Goal: Task Accomplishment & Management: Manage account settings

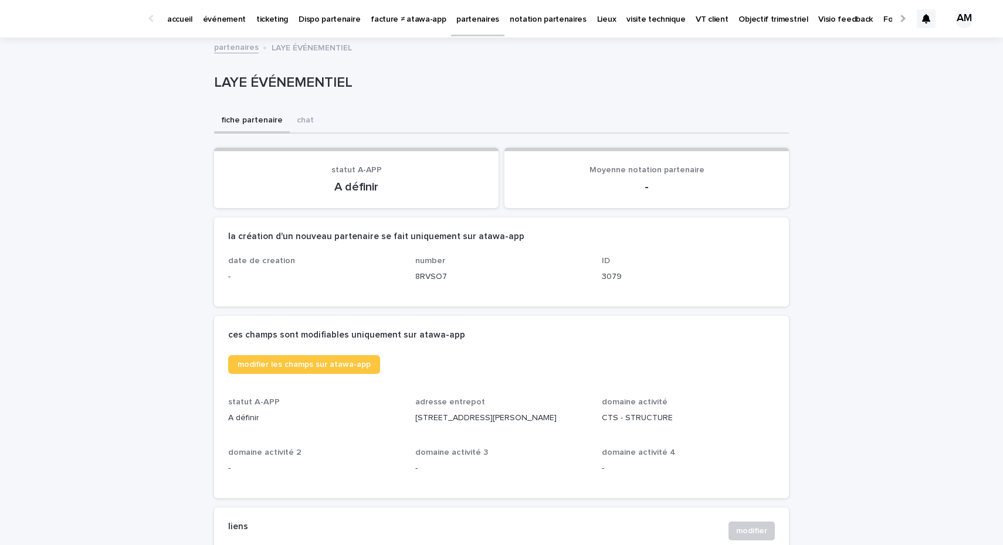
click at [456, 13] on p "partenaires" at bounding box center [477, 12] width 43 height 25
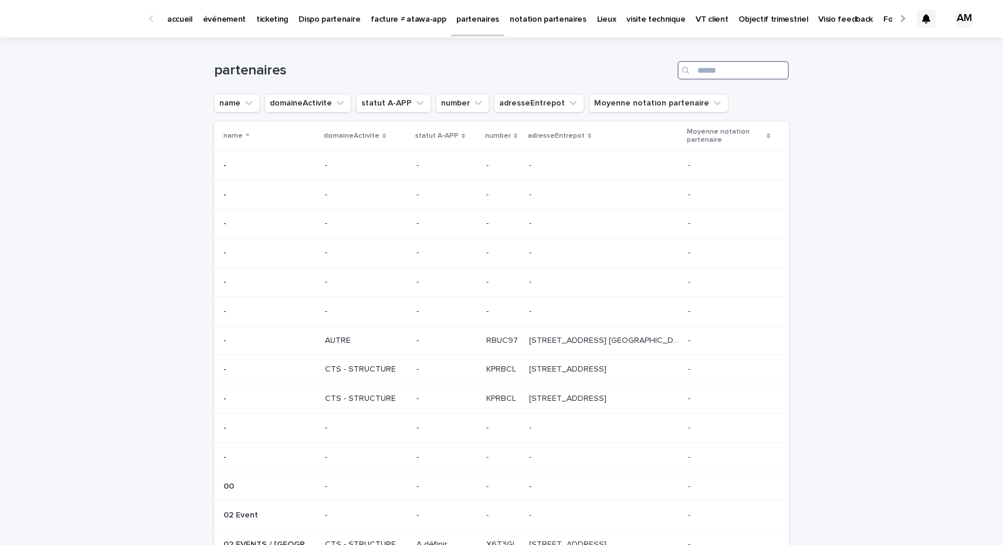
click at [736, 70] on input "Search" at bounding box center [732, 70] width 111 height 19
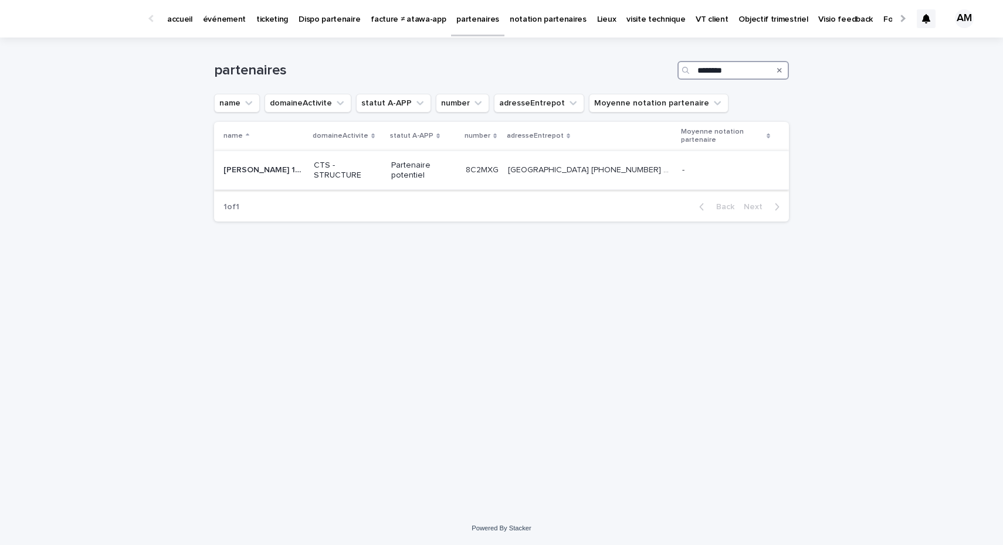
type input "********"
click at [348, 157] on div "CTS - STRUCTURE" at bounding box center [352, 170] width 70 height 29
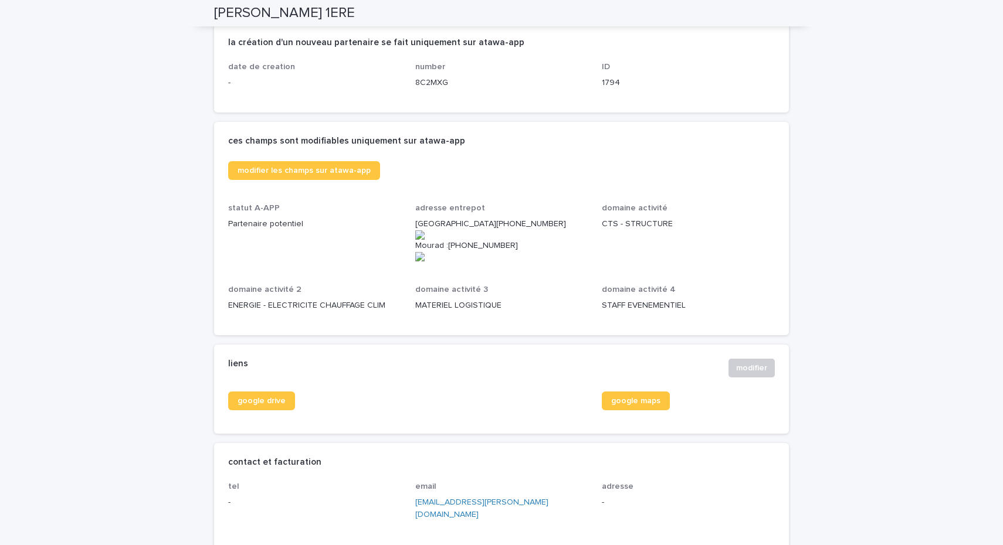
scroll to position [192, 0]
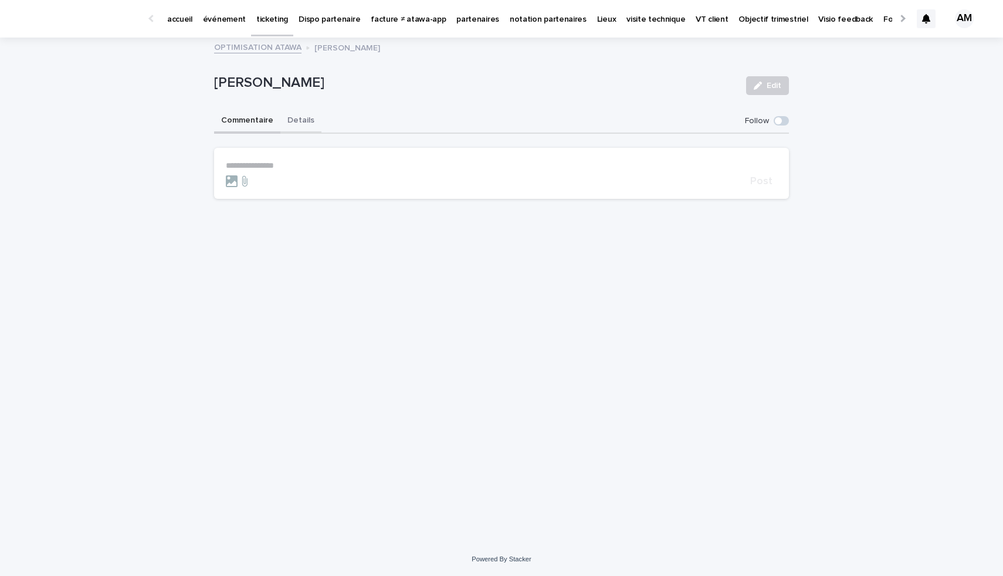
click at [292, 121] on button "Details" at bounding box center [300, 121] width 41 height 25
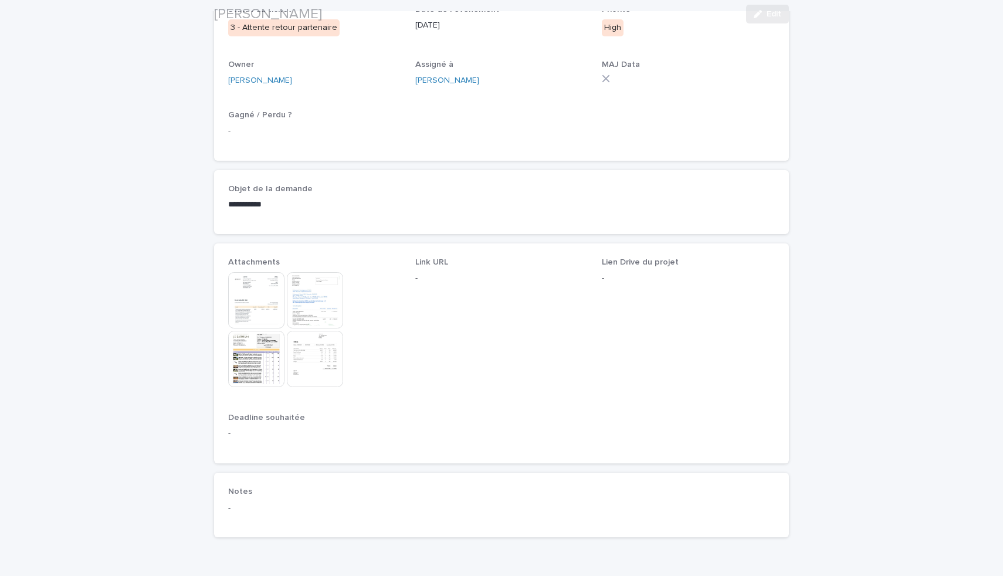
scroll to position [290, 0]
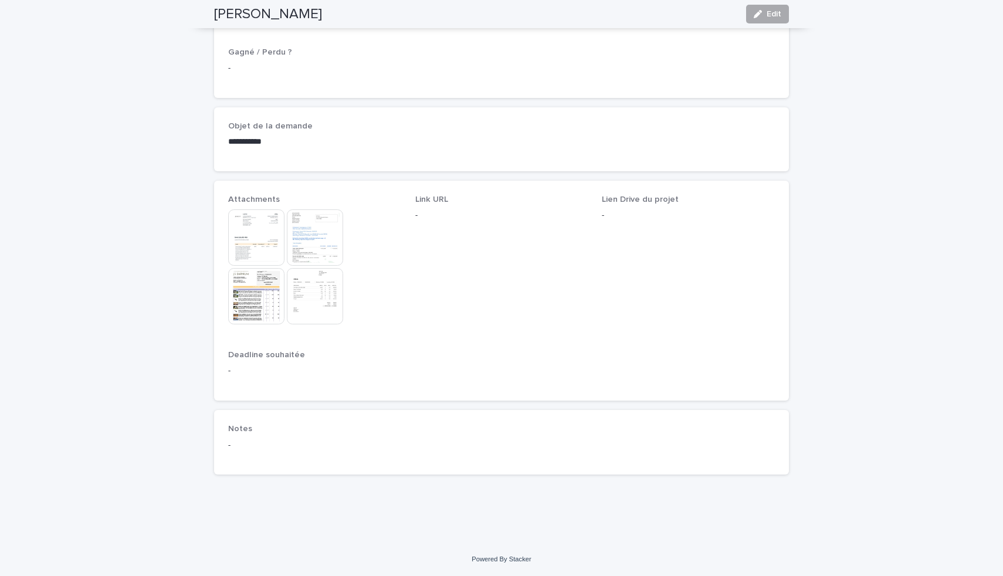
click at [762, 15] on div "button" at bounding box center [759, 14] width 13 height 8
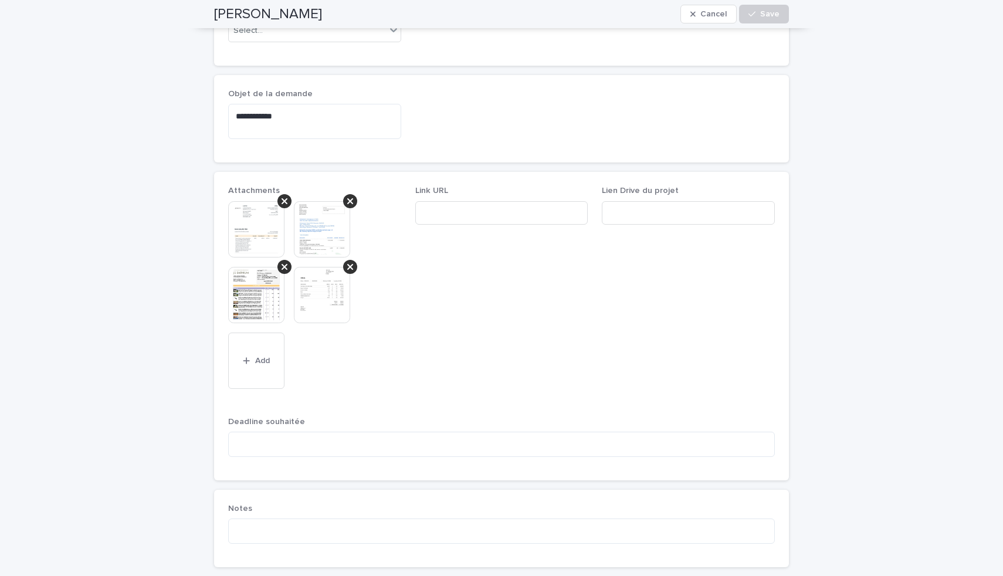
scroll to position [373, 0]
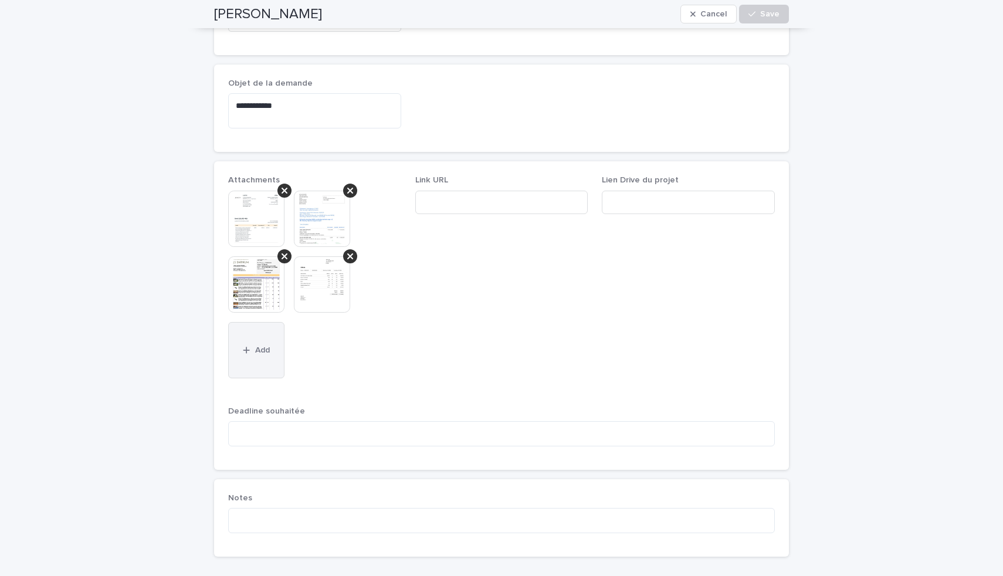
click at [250, 368] on button "Add" at bounding box center [256, 350] width 56 height 56
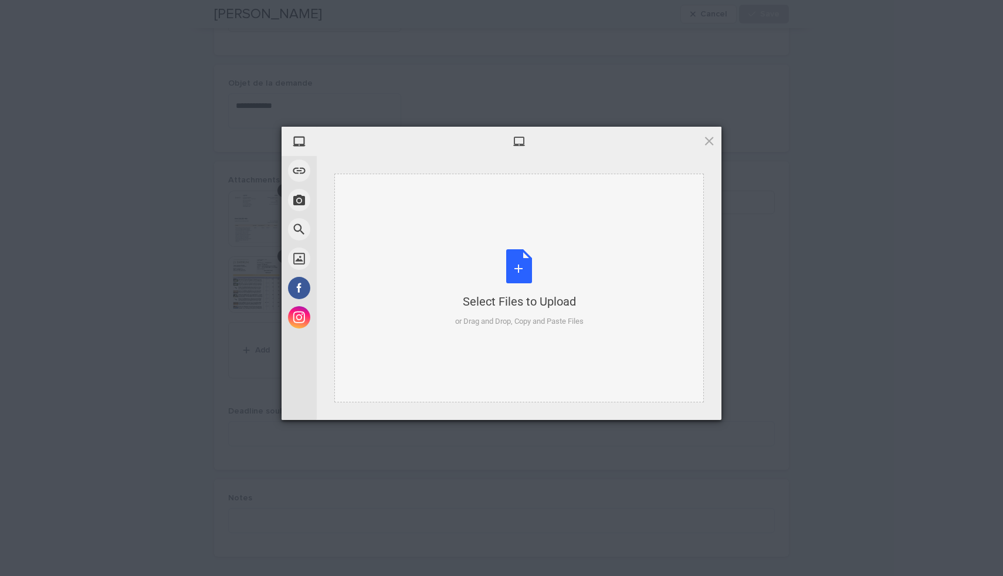
click at [519, 266] on div "Select Files to Upload or Drag and Drop, Copy and Paste Files" at bounding box center [519, 288] width 128 height 78
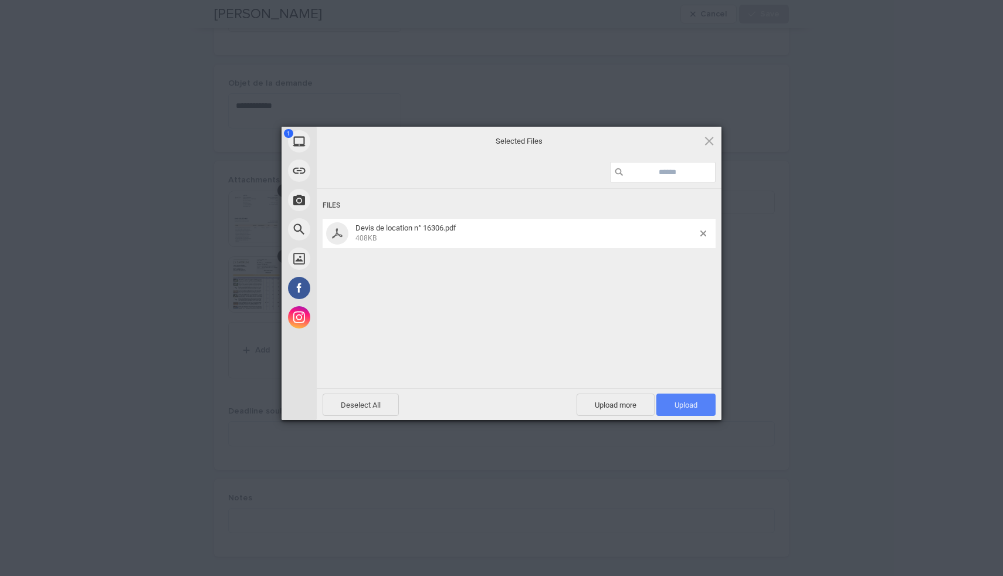
click at [678, 408] on span "Upload 1" at bounding box center [685, 404] width 23 height 9
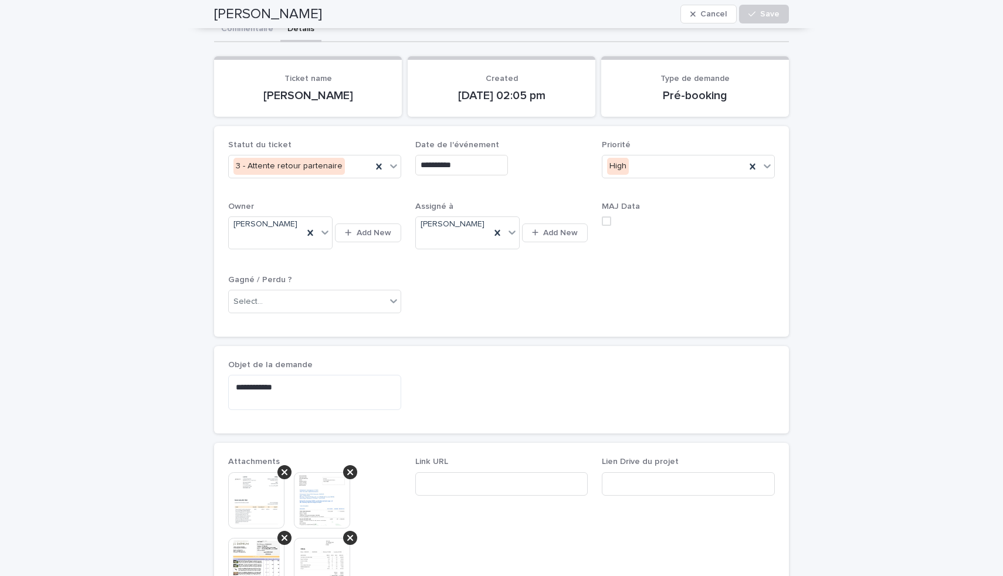
scroll to position [0, 0]
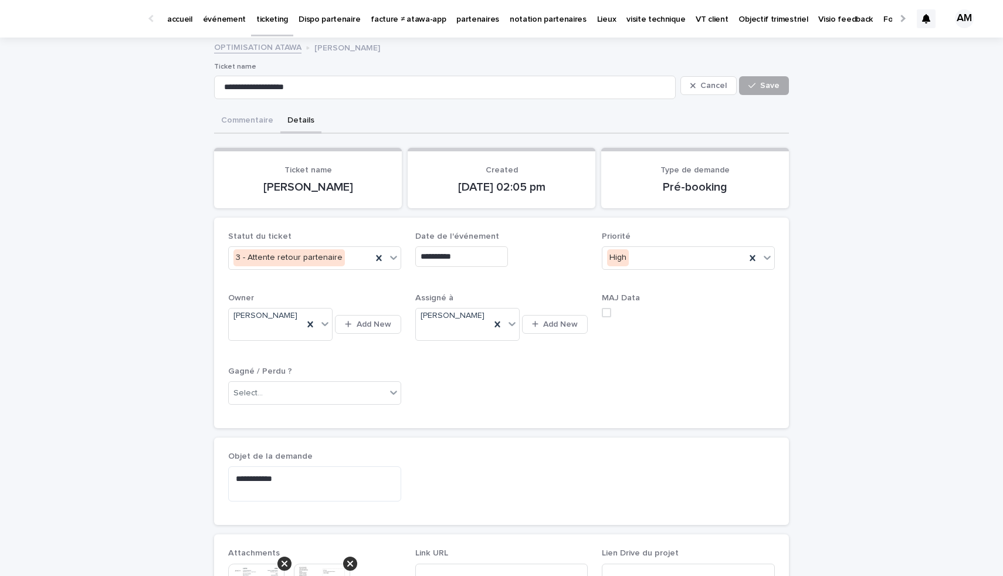
click at [773, 85] on span "Save" at bounding box center [769, 85] width 19 height 8
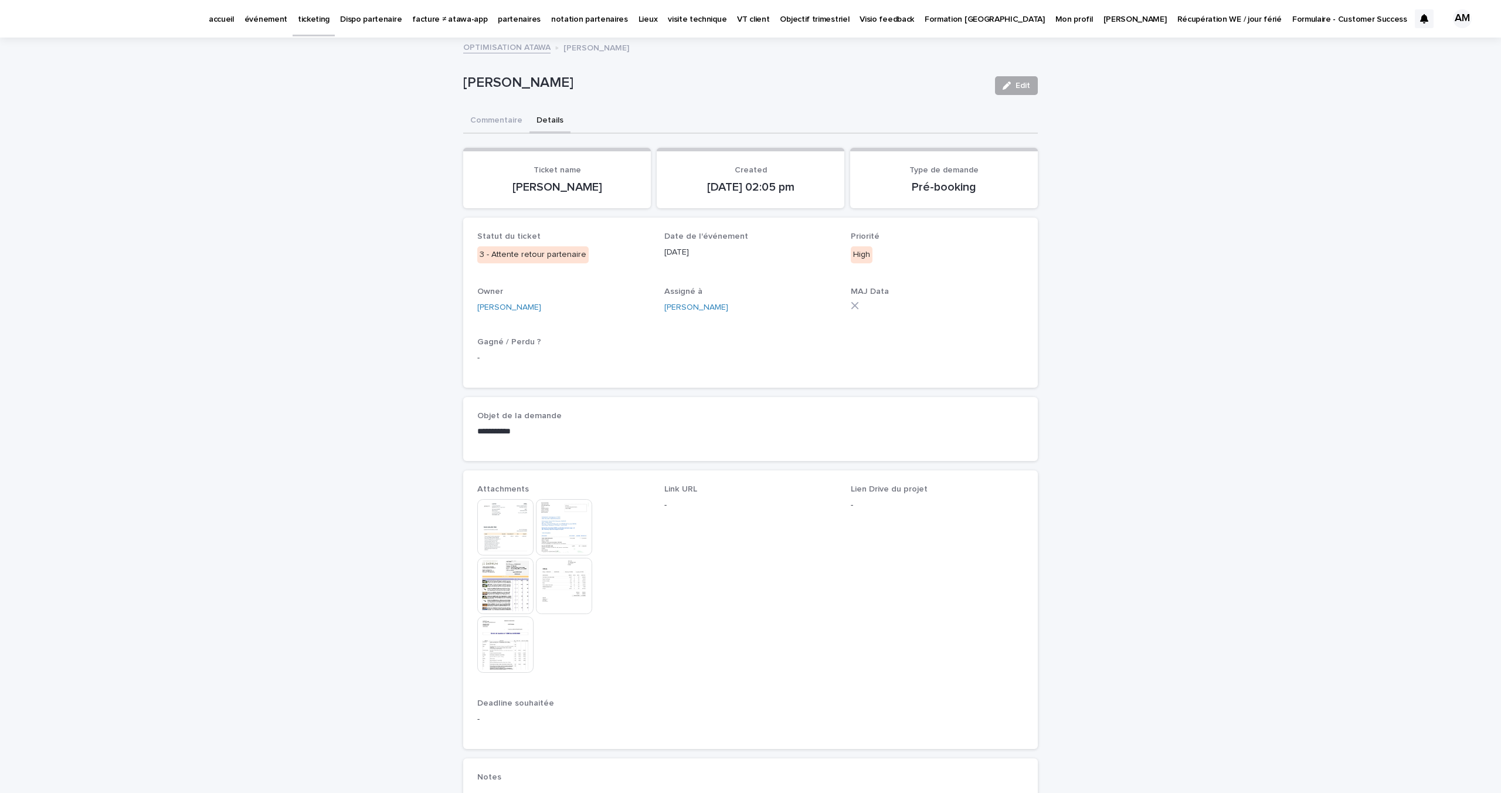
click at [1002, 86] on span "Edit" at bounding box center [1022, 85] width 15 height 8
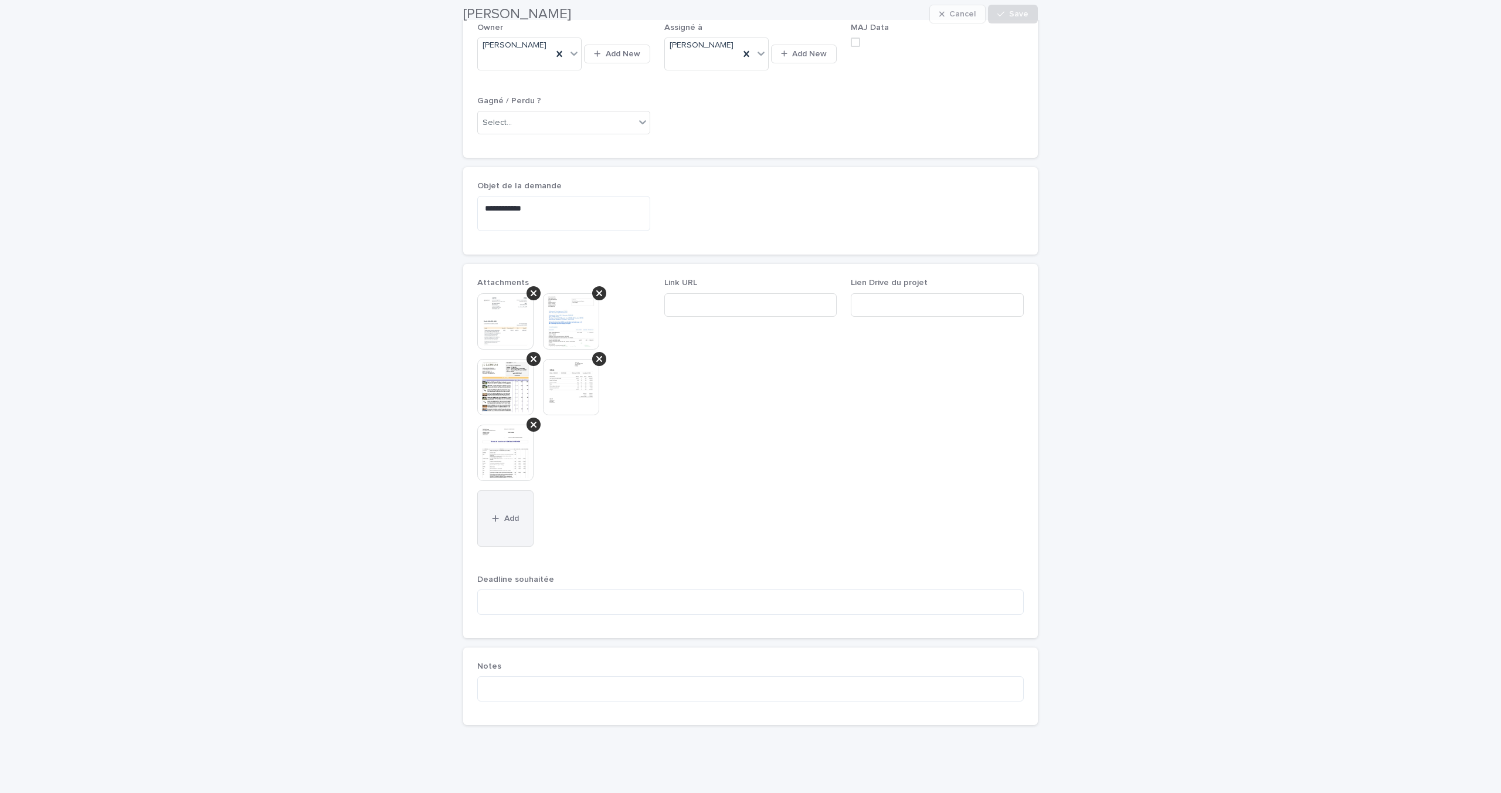
scroll to position [316, 0]
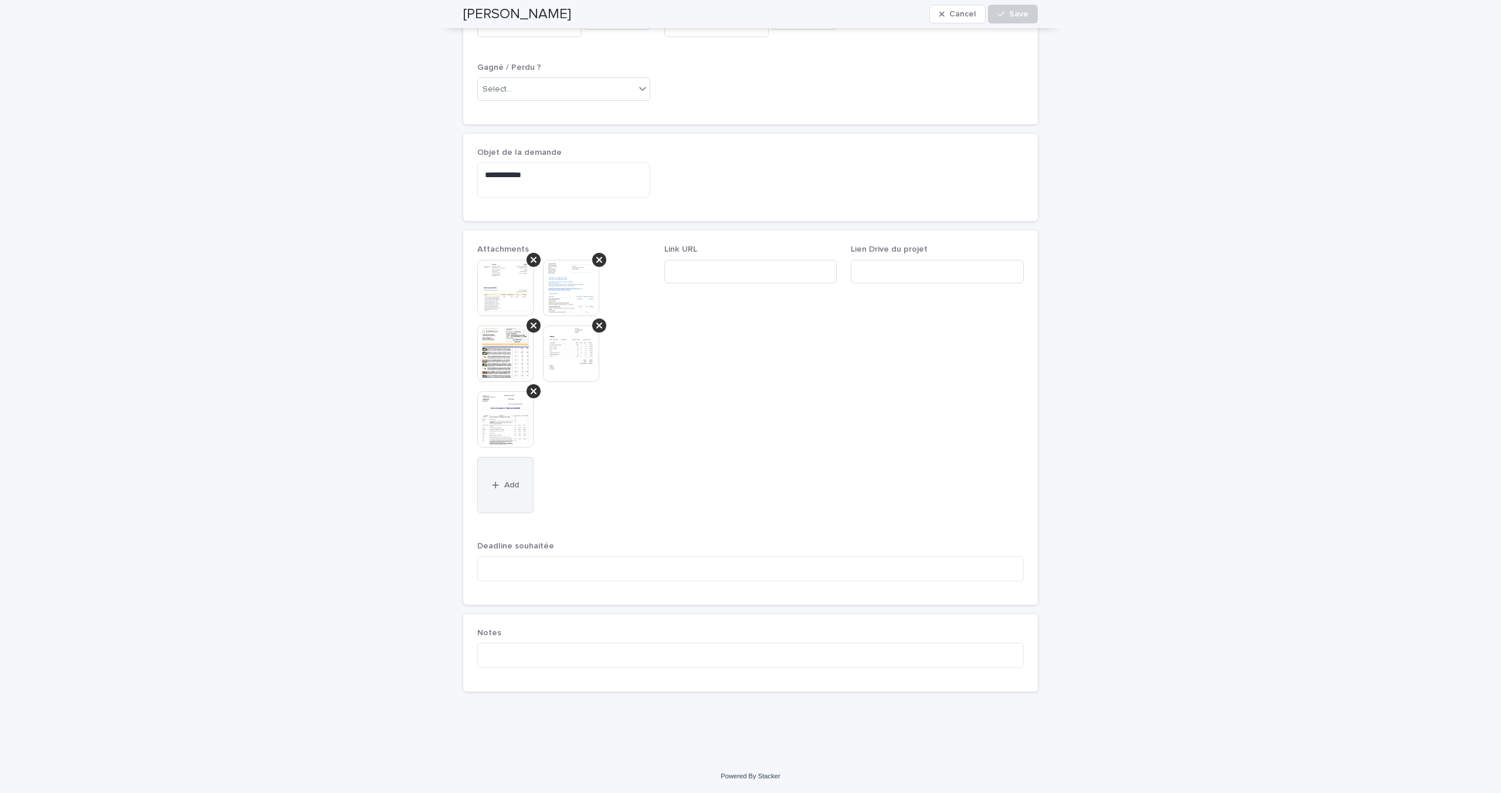
click at [504, 481] on span "Add" at bounding box center [511, 485] width 15 height 8
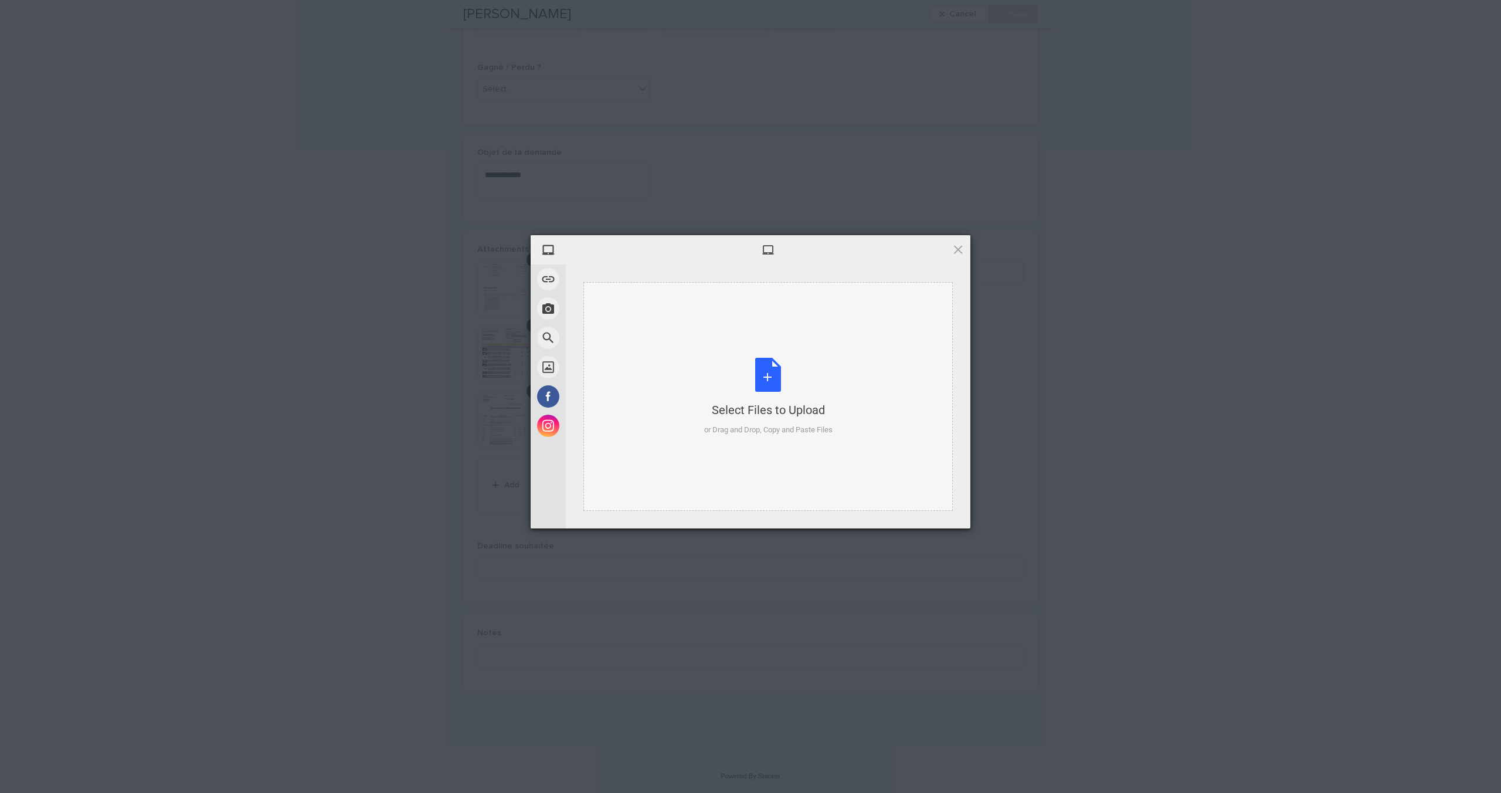
click at [745, 368] on div "Select Files to Upload or Drag and Drop, Copy and Paste Files" at bounding box center [768, 397] width 128 height 78
click at [949, 511] on span "Upload 1" at bounding box center [934, 513] width 59 height 22
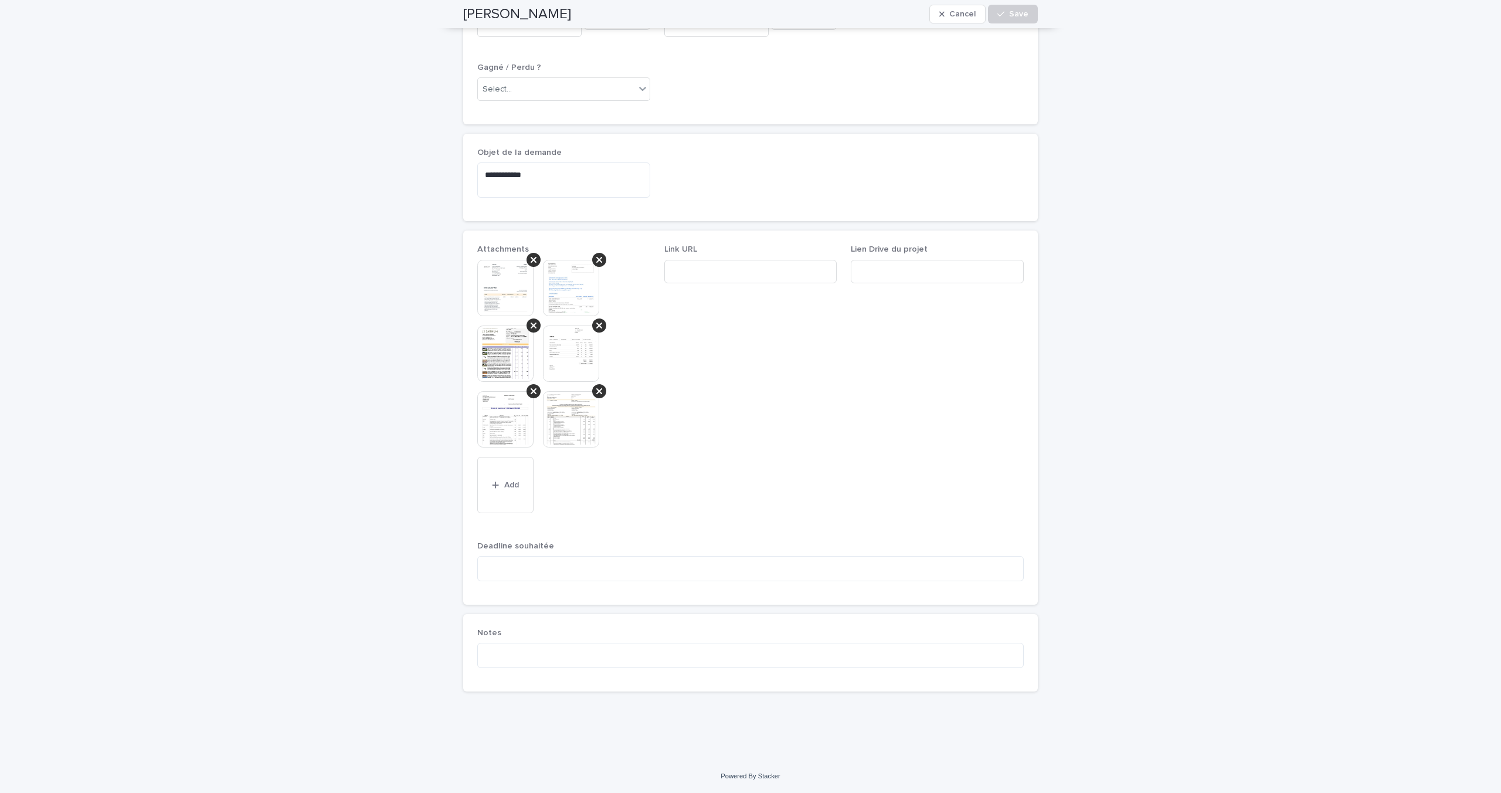
click at [565, 354] on img at bounding box center [571, 353] width 56 height 56
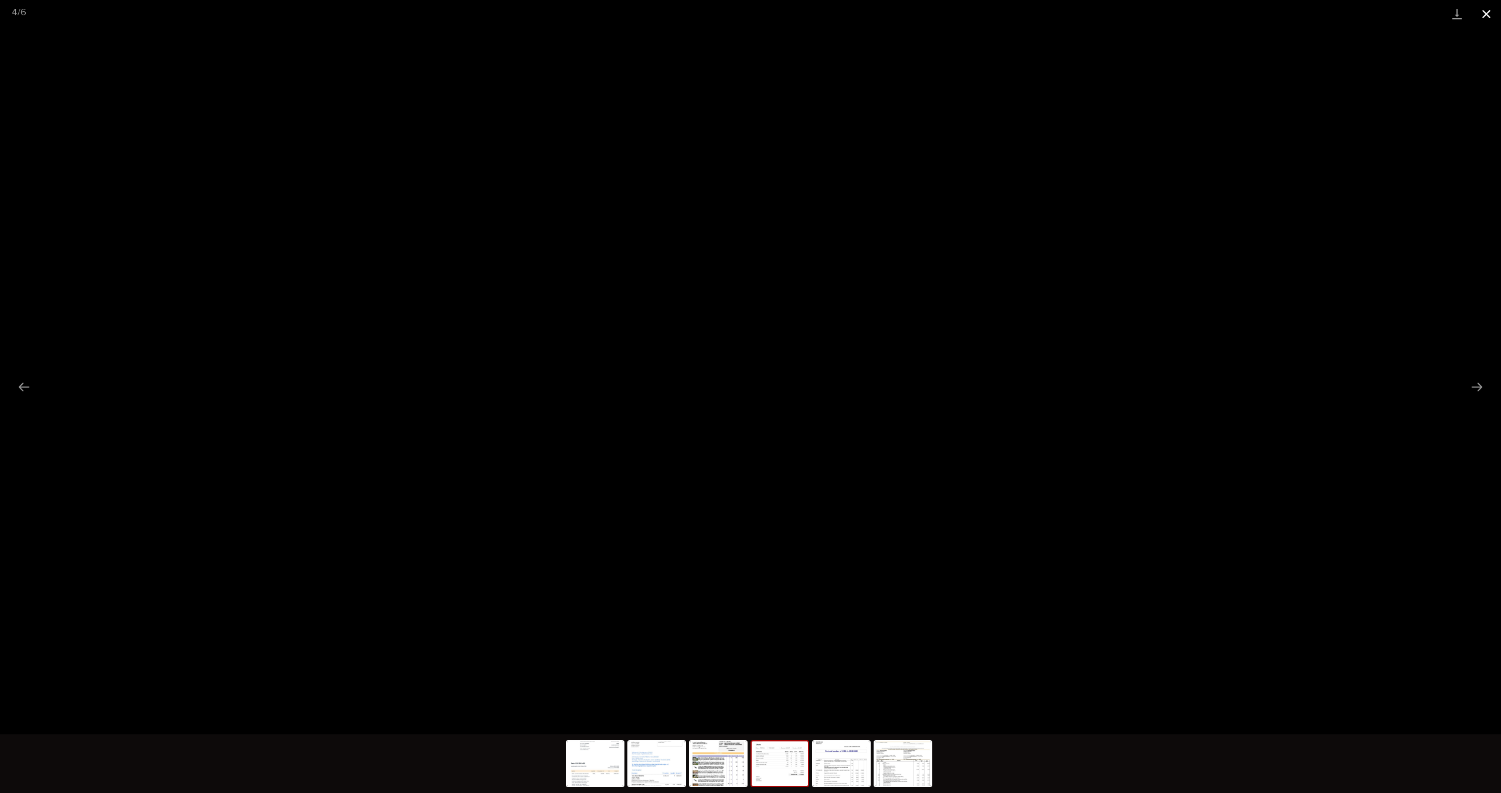
click at [1002, 8] on button "Close gallery" at bounding box center [1486, 14] width 29 height 28
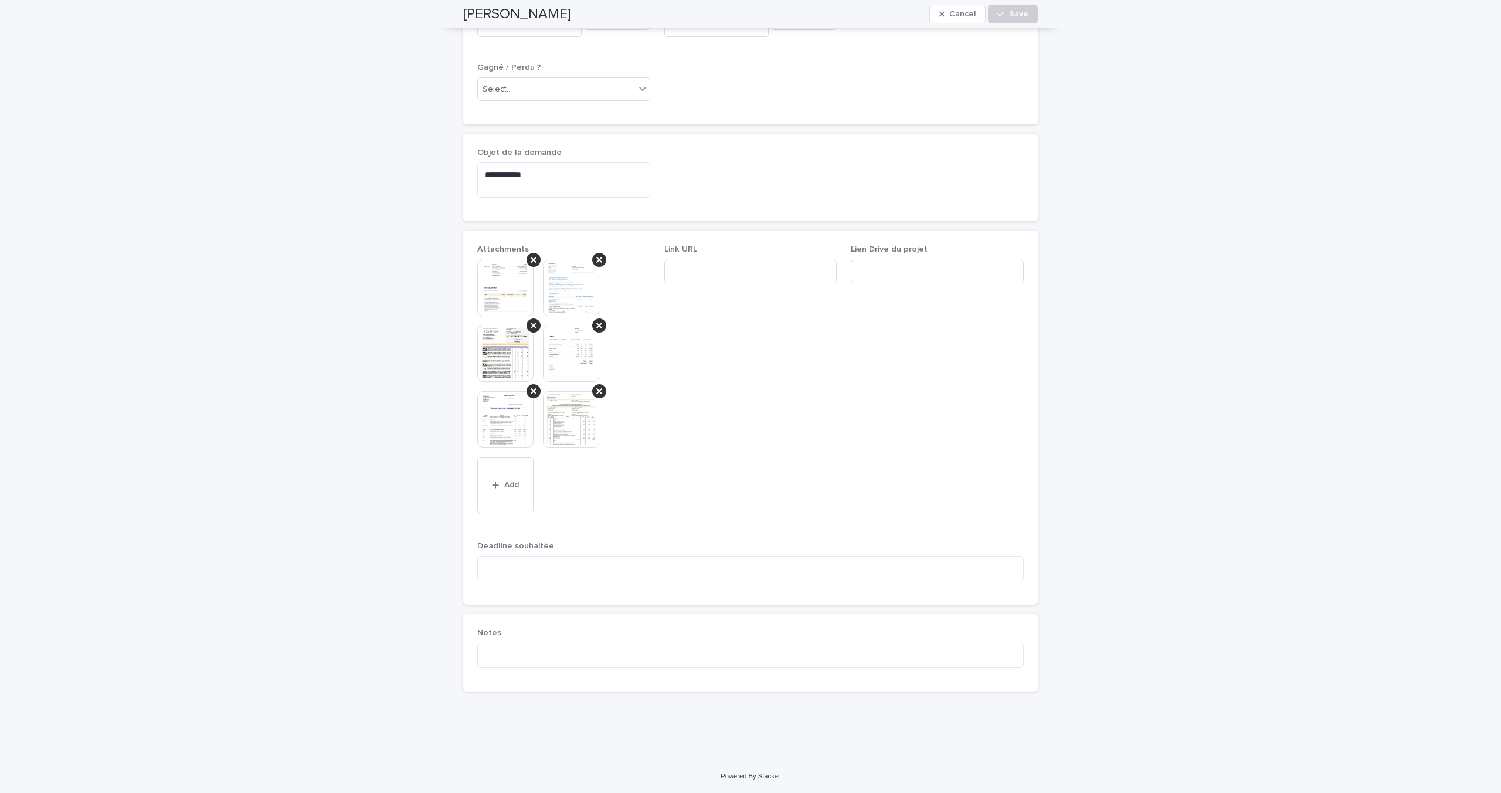
click at [514, 420] on img at bounding box center [505, 419] width 56 height 56
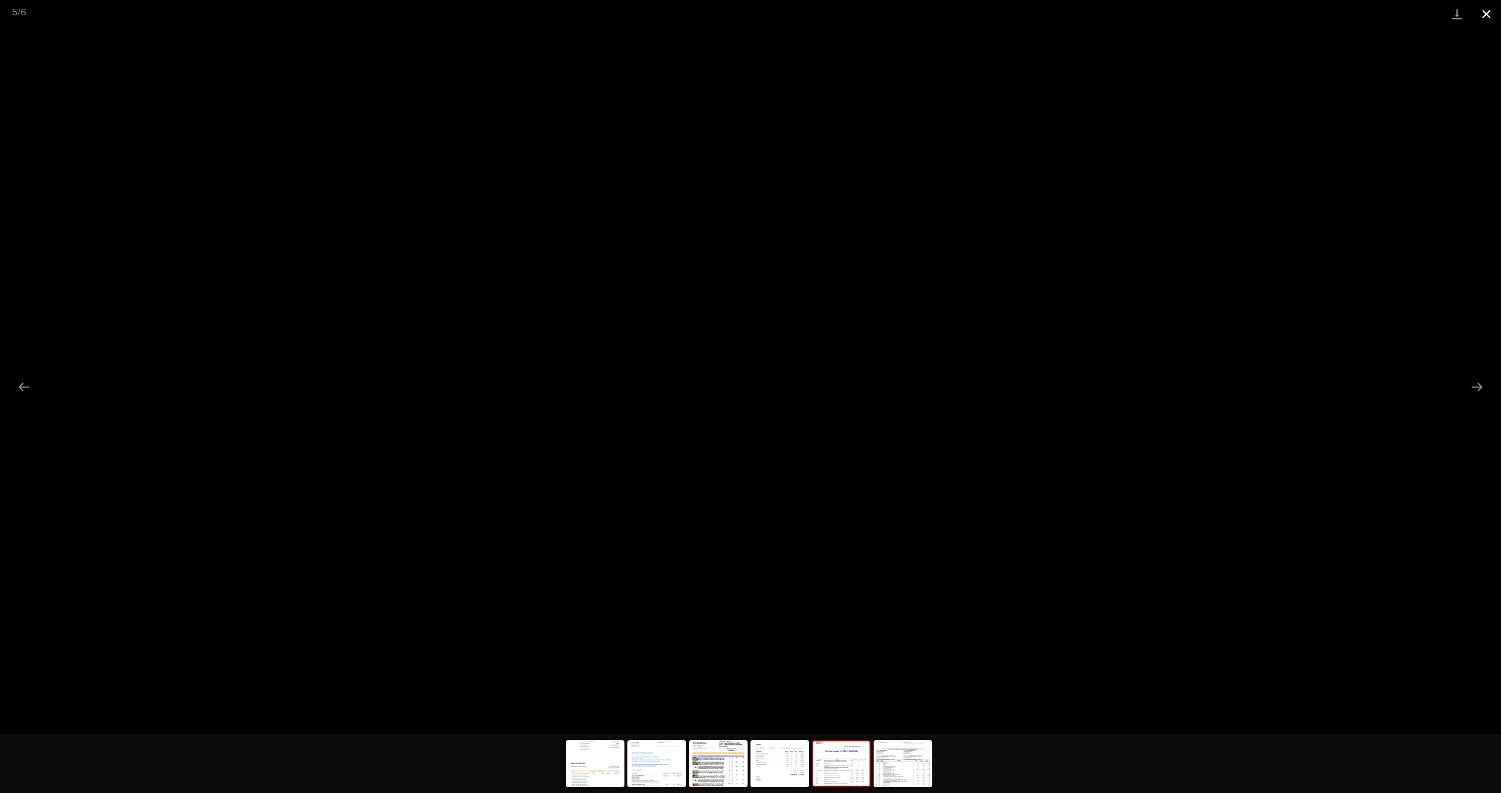
click at [1002, 10] on button "Close gallery" at bounding box center [1486, 14] width 29 height 28
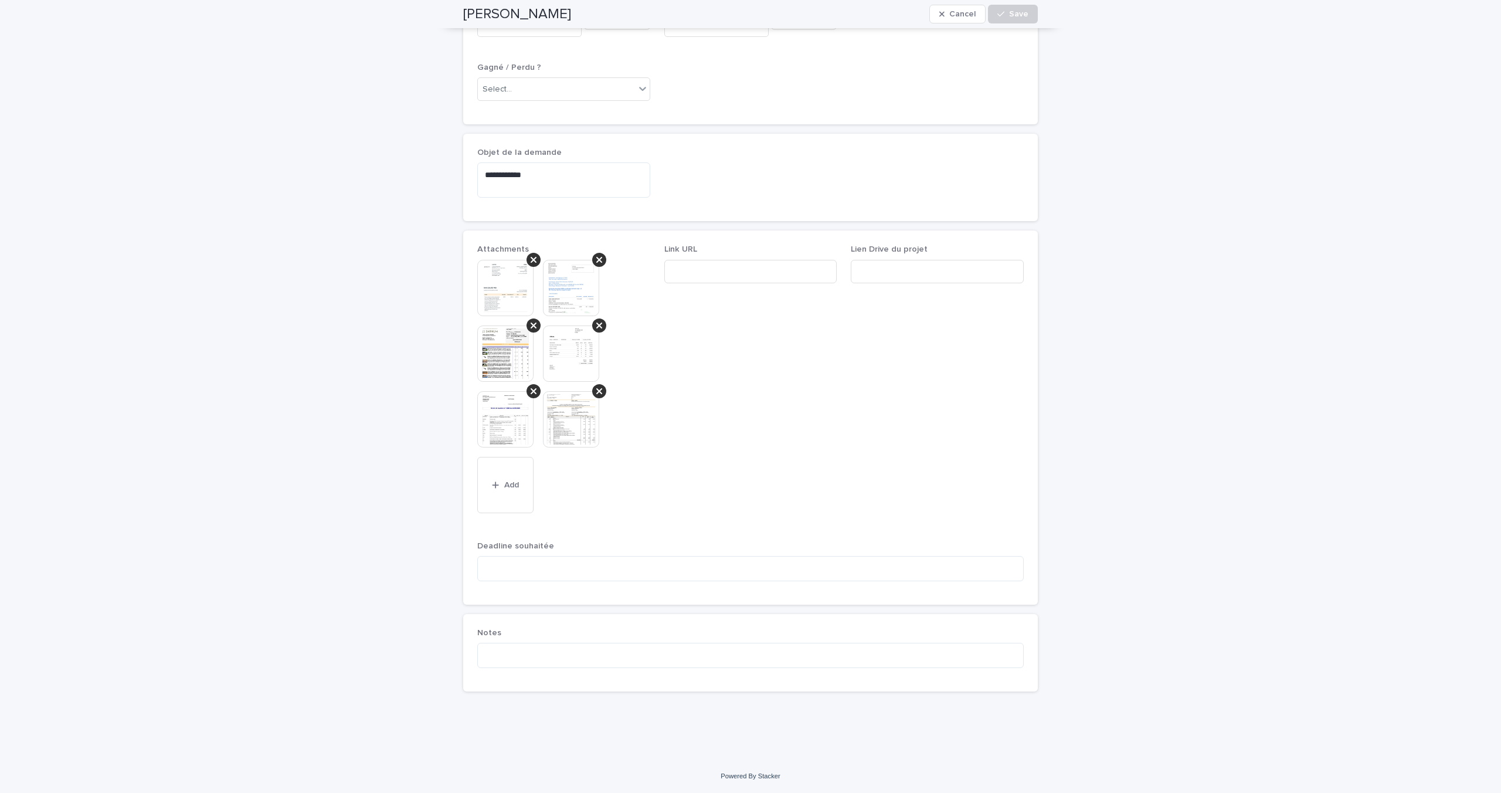
click at [494, 362] on img at bounding box center [505, 353] width 56 height 56
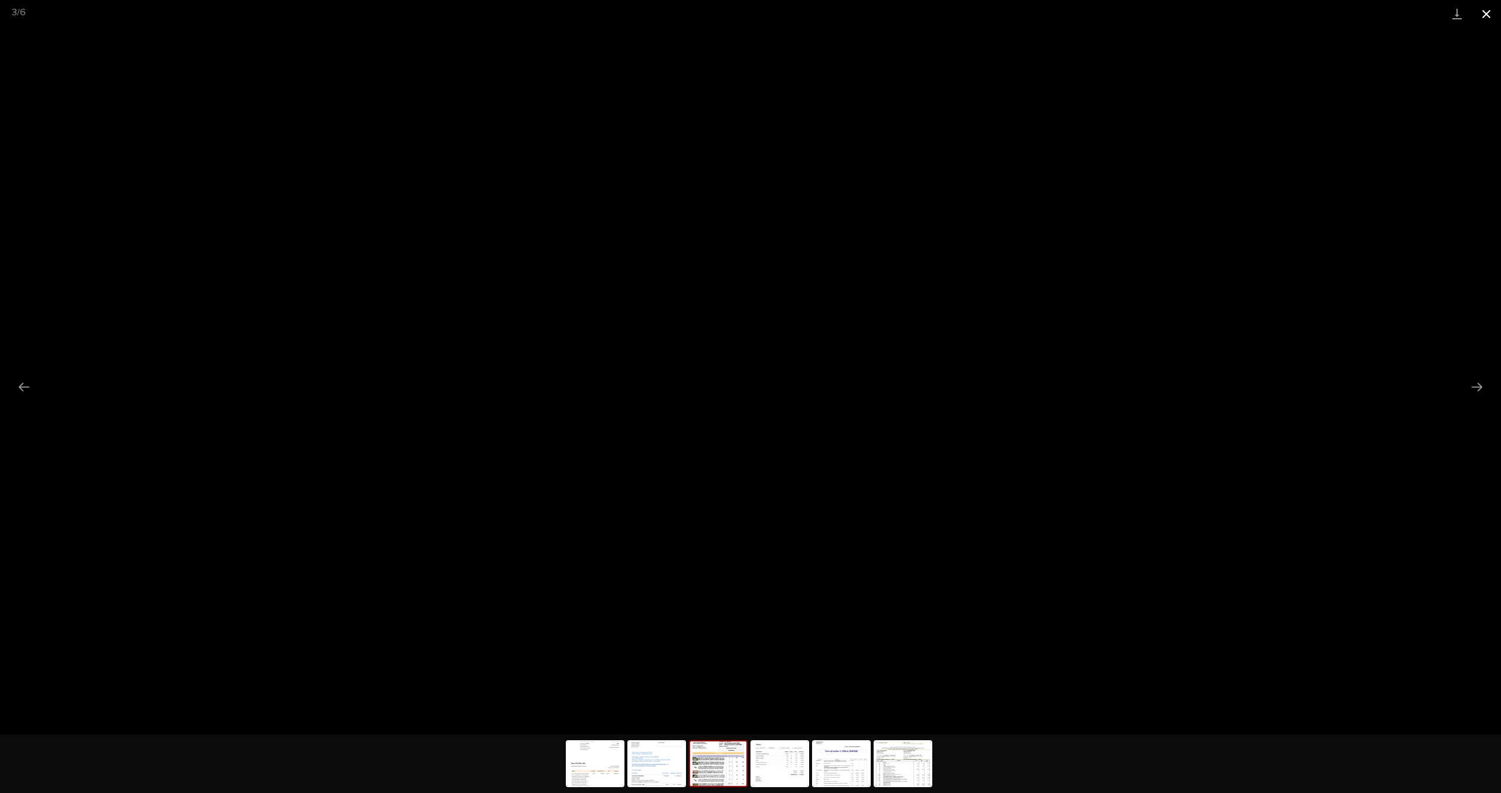
click at [1002, 13] on button "Close gallery" at bounding box center [1486, 14] width 29 height 28
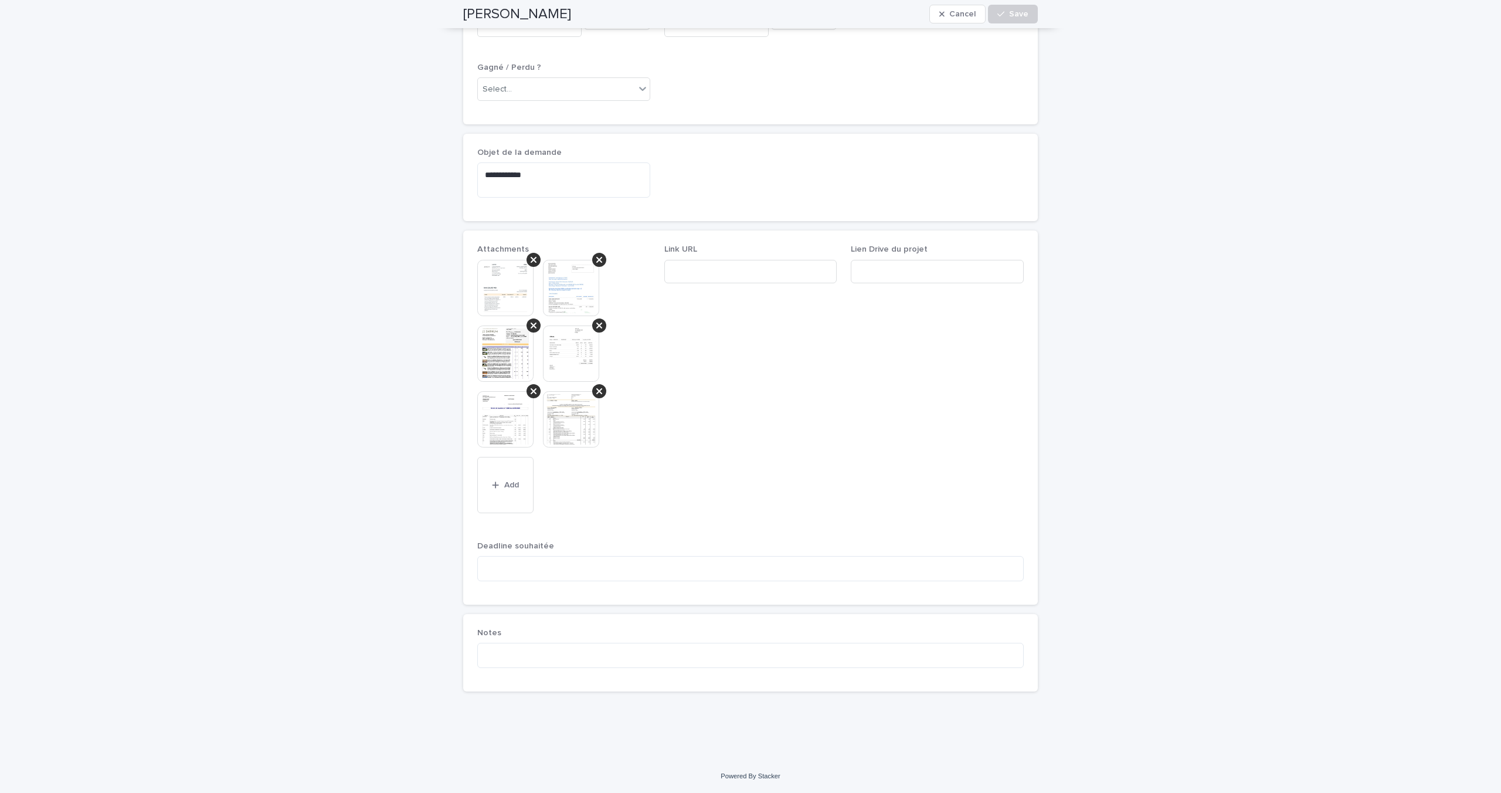
click at [551, 291] on img at bounding box center [571, 288] width 56 height 56
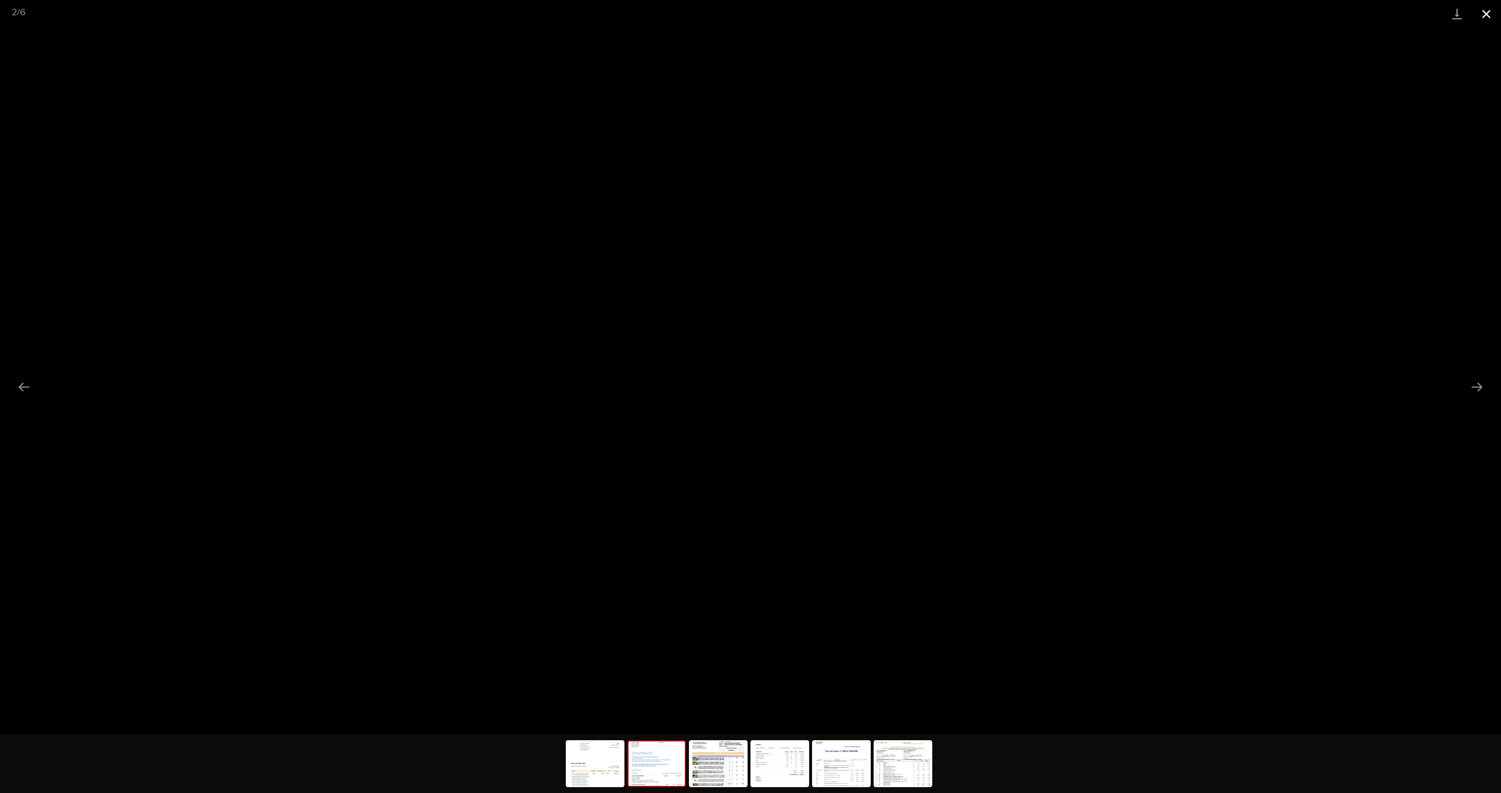
click at [1002, 14] on button "Close gallery" at bounding box center [1486, 14] width 29 height 28
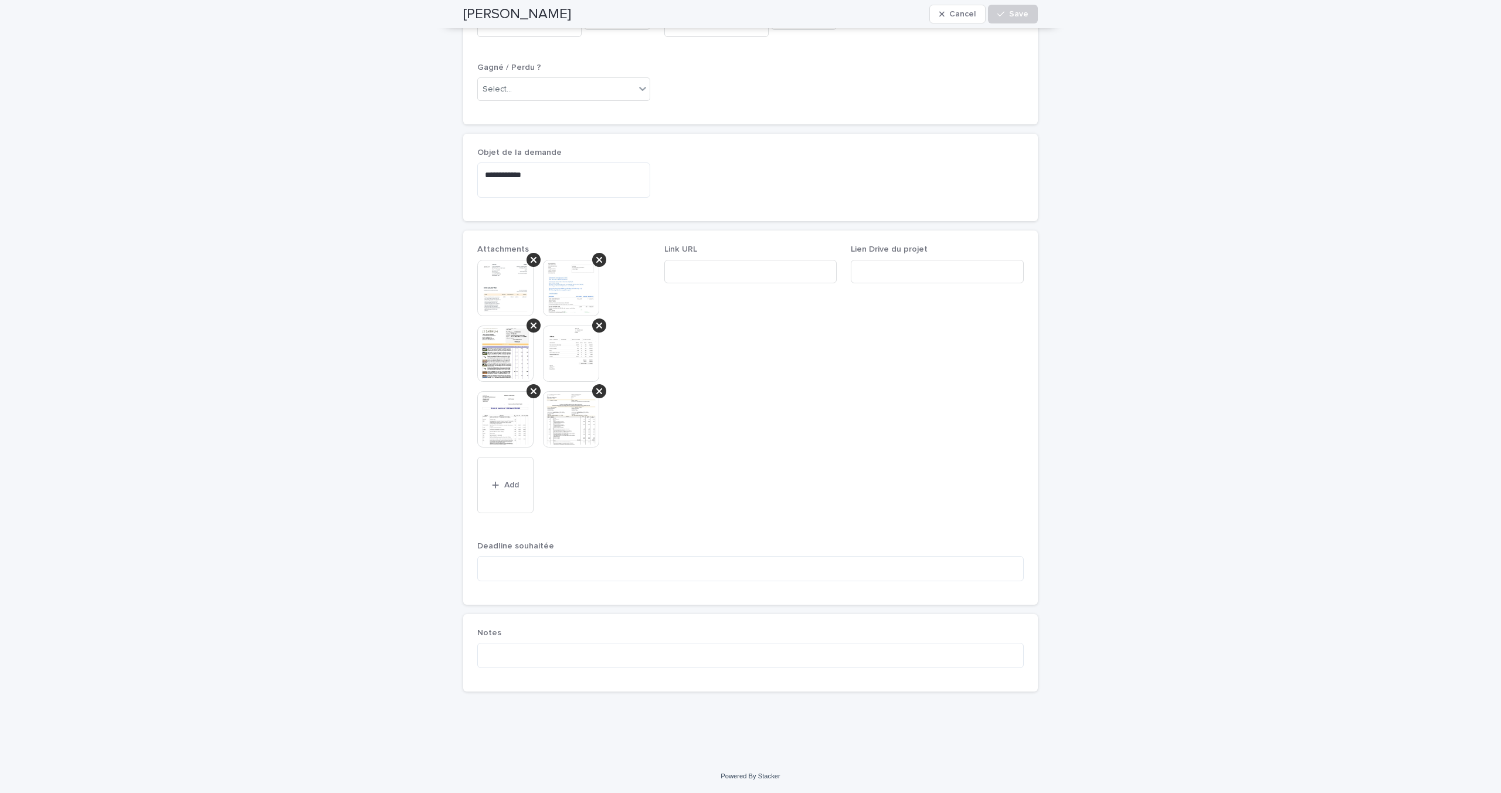
click at [500, 298] on img at bounding box center [505, 288] width 56 height 56
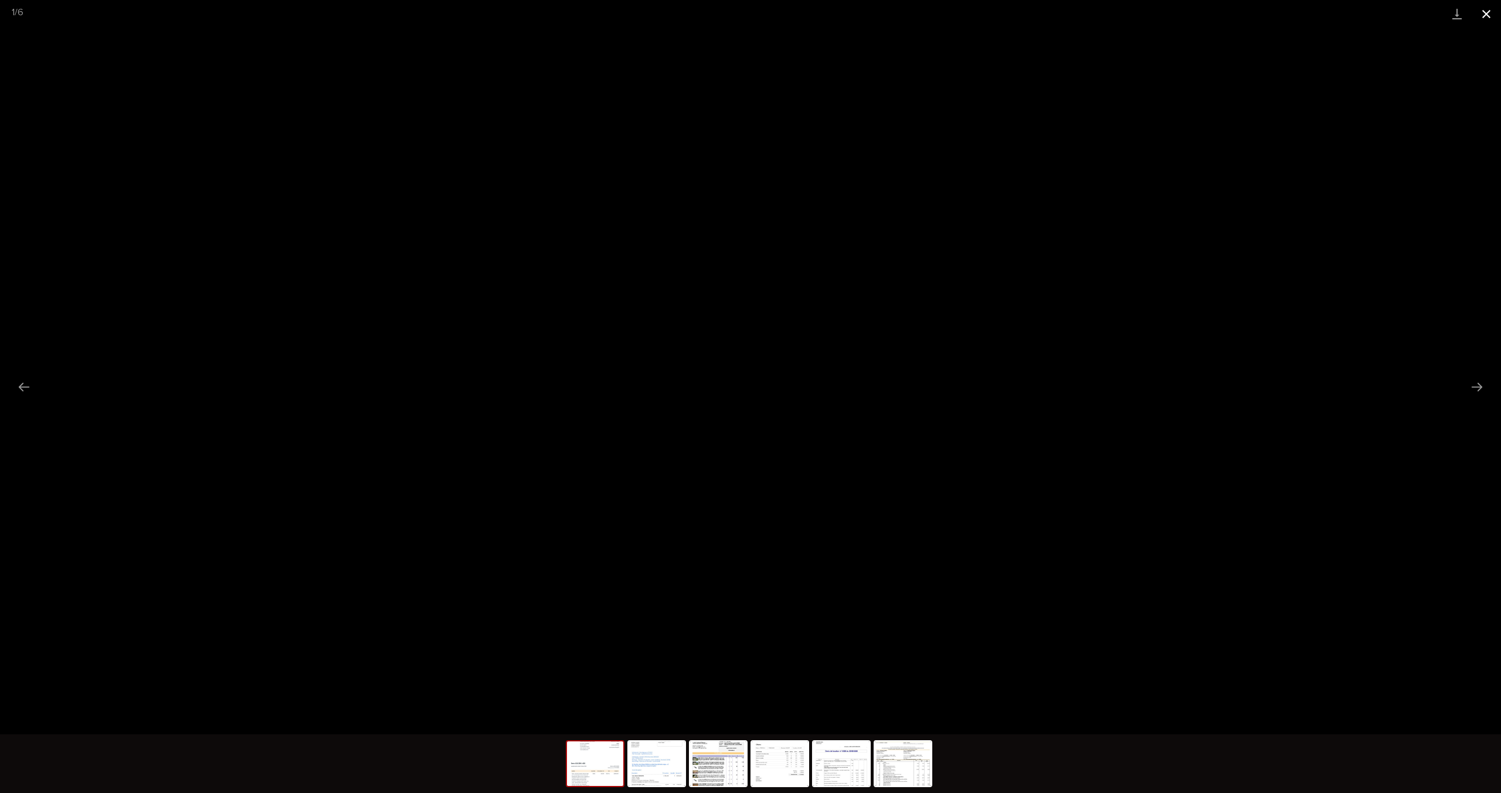
click at [1002, 13] on button "Close gallery" at bounding box center [1486, 14] width 29 height 28
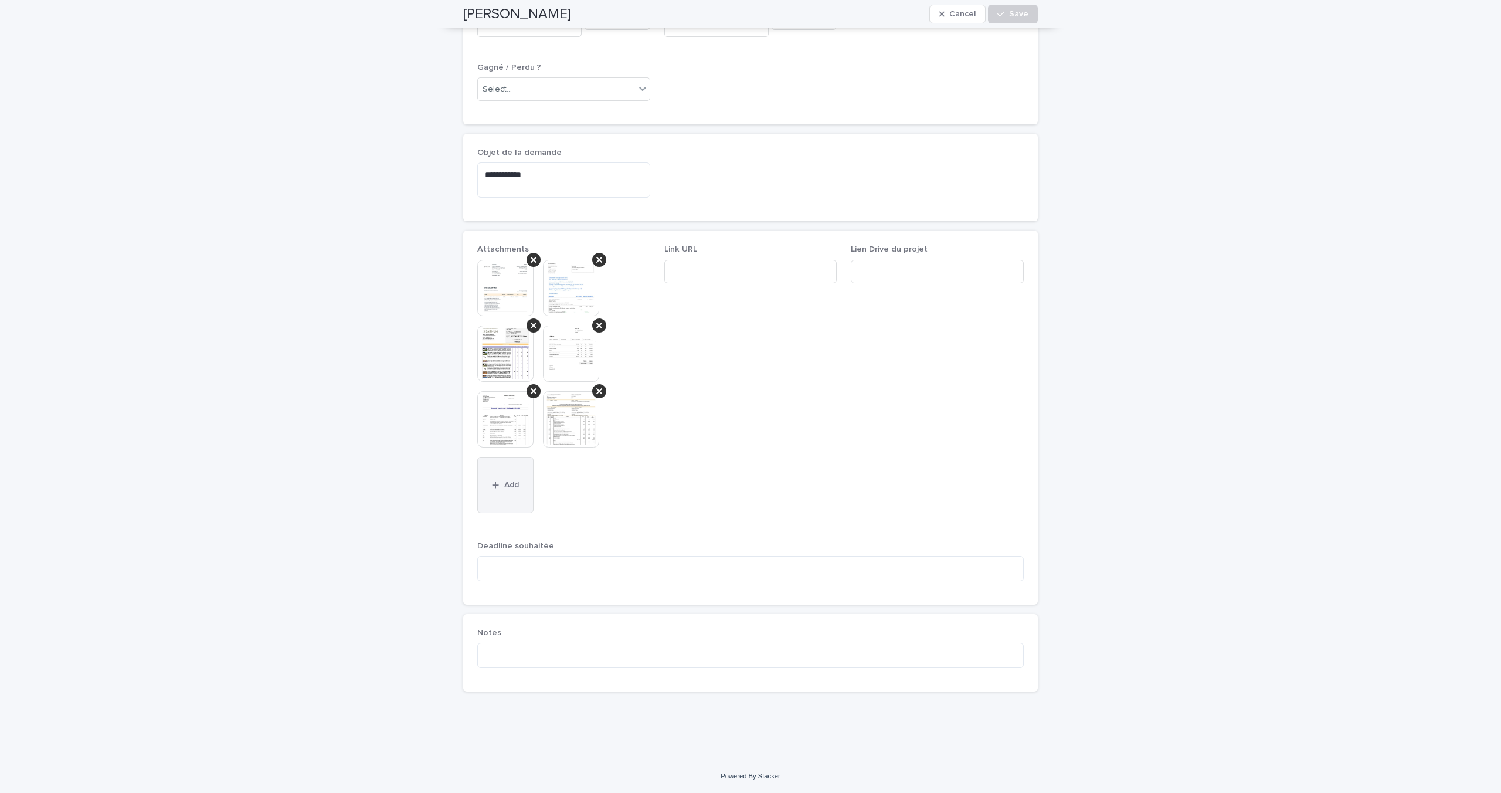
click at [507, 502] on button "Add" at bounding box center [505, 485] width 56 height 56
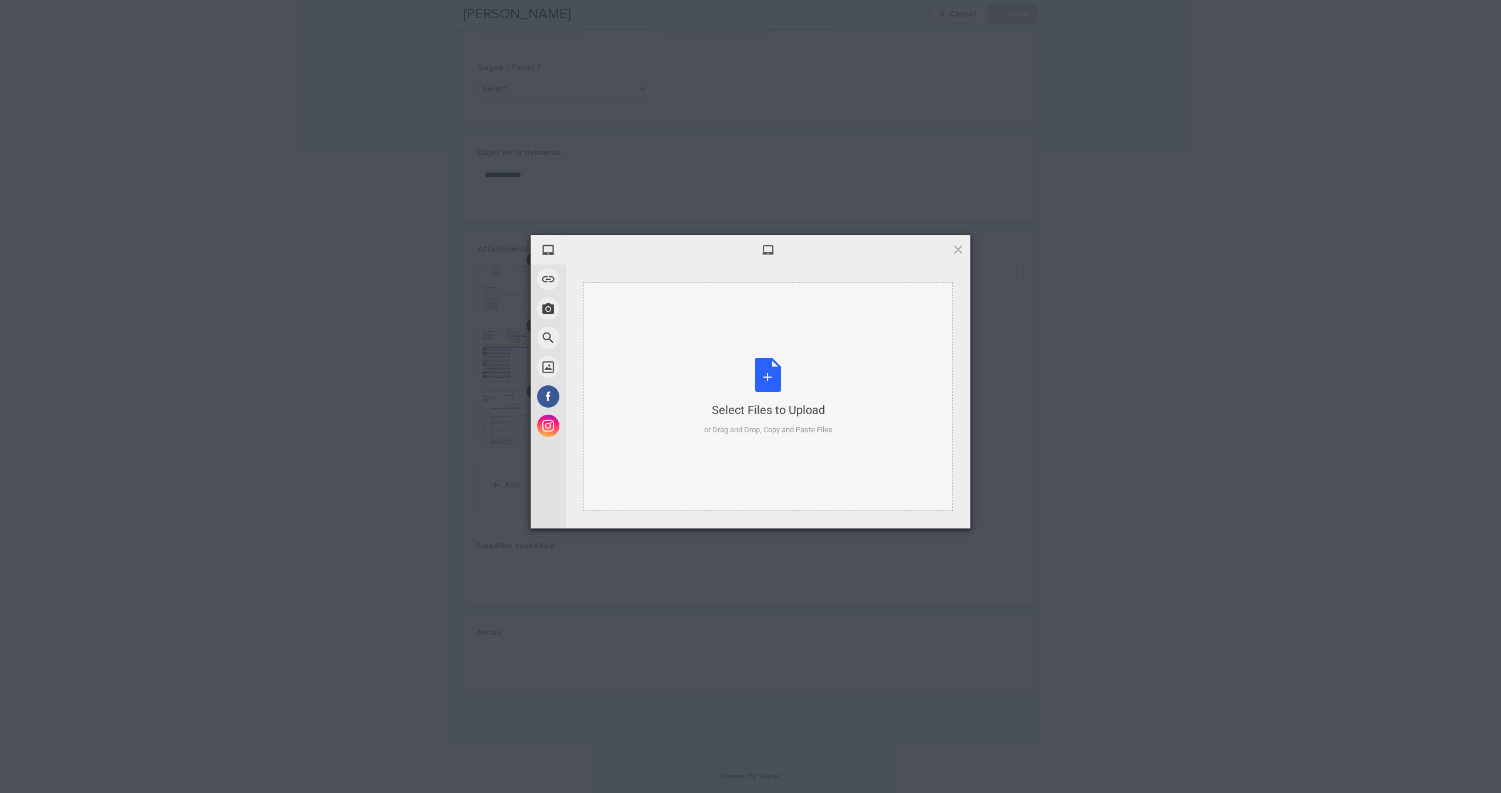
click at [671, 368] on div "Select Files to Upload or Drag and Drop, Copy and Paste Files" at bounding box center [767, 396] width 369 height 229
click at [932, 516] on span "Upload 1" at bounding box center [934, 513] width 23 height 9
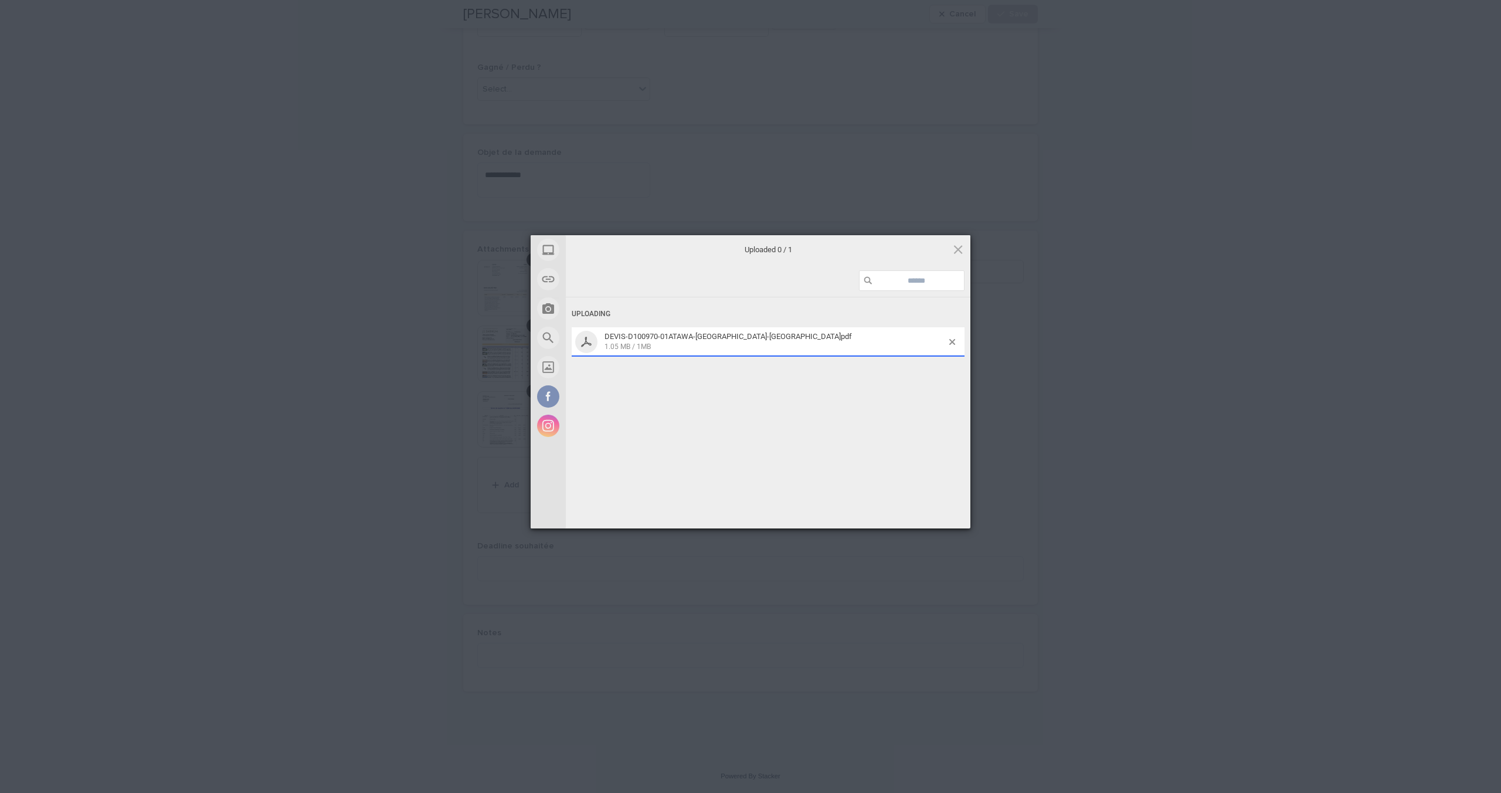
scroll to position [349, 0]
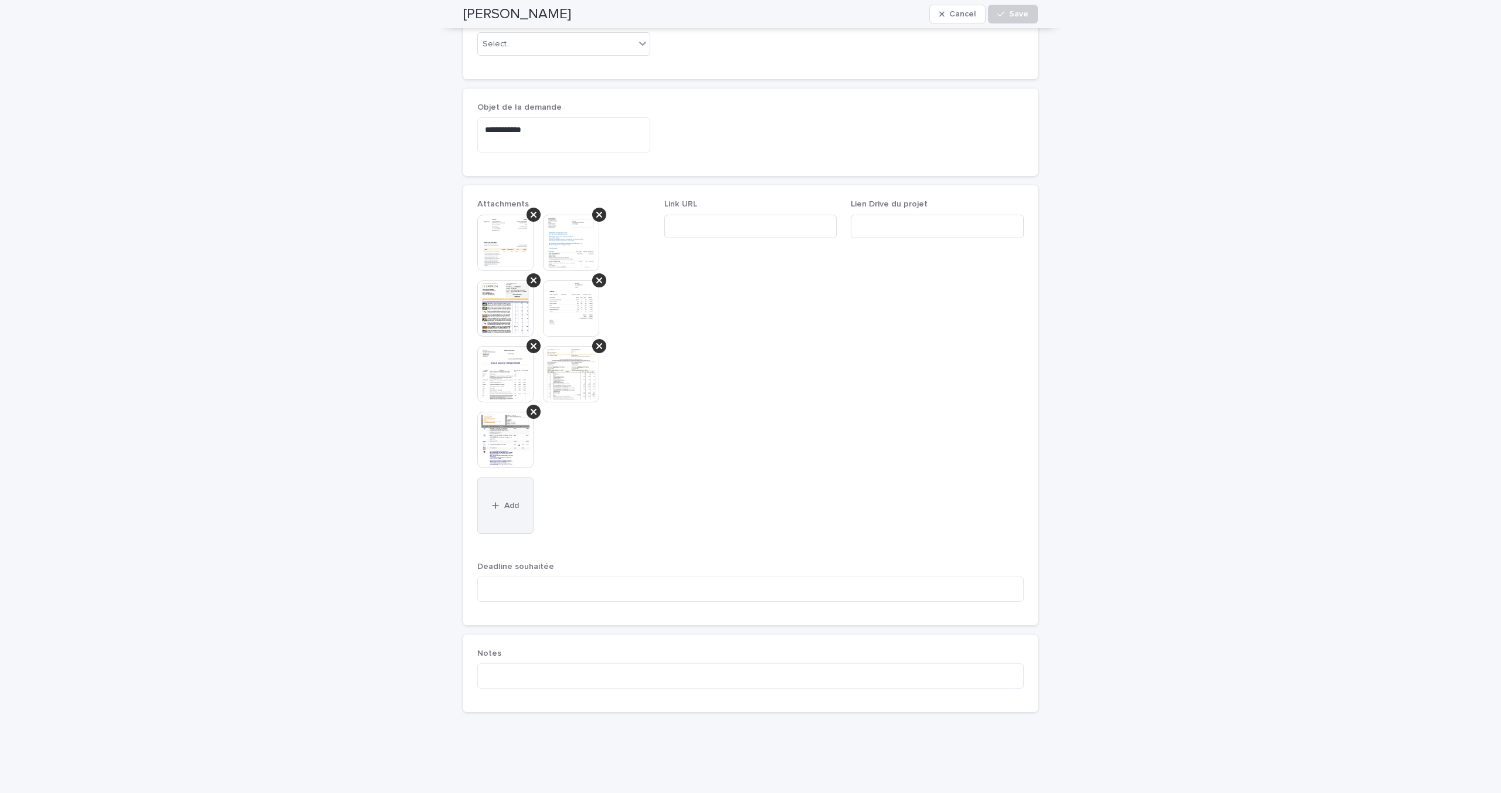
click at [507, 507] on button "Add" at bounding box center [505, 505] width 56 height 56
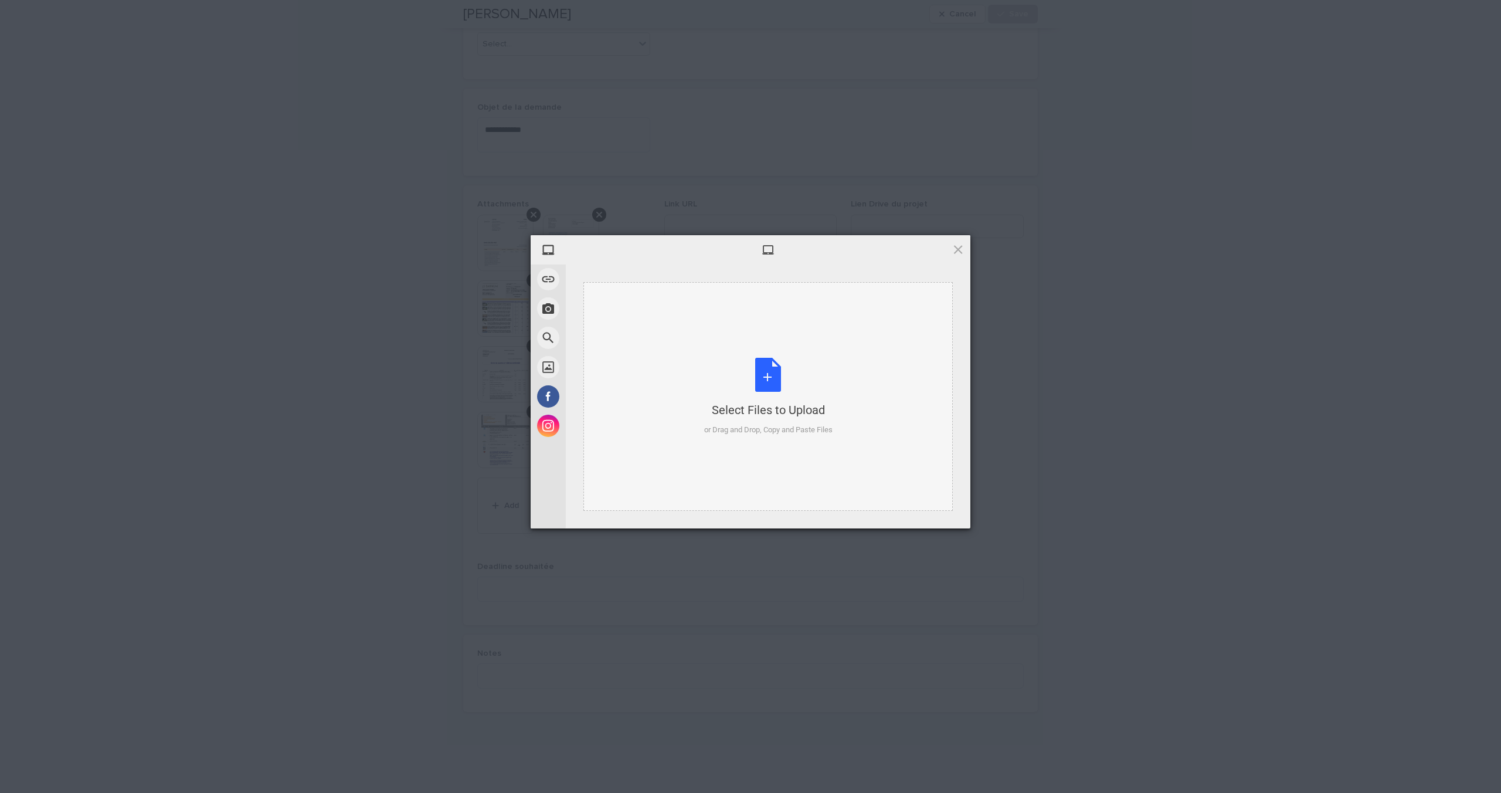
click at [705, 348] on div "Select Files to Upload or Drag and Drop, Copy and Paste Files" at bounding box center [767, 396] width 369 height 229
click at [932, 515] on span "Upload 1" at bounding box center [934, 513] width 23 height 9
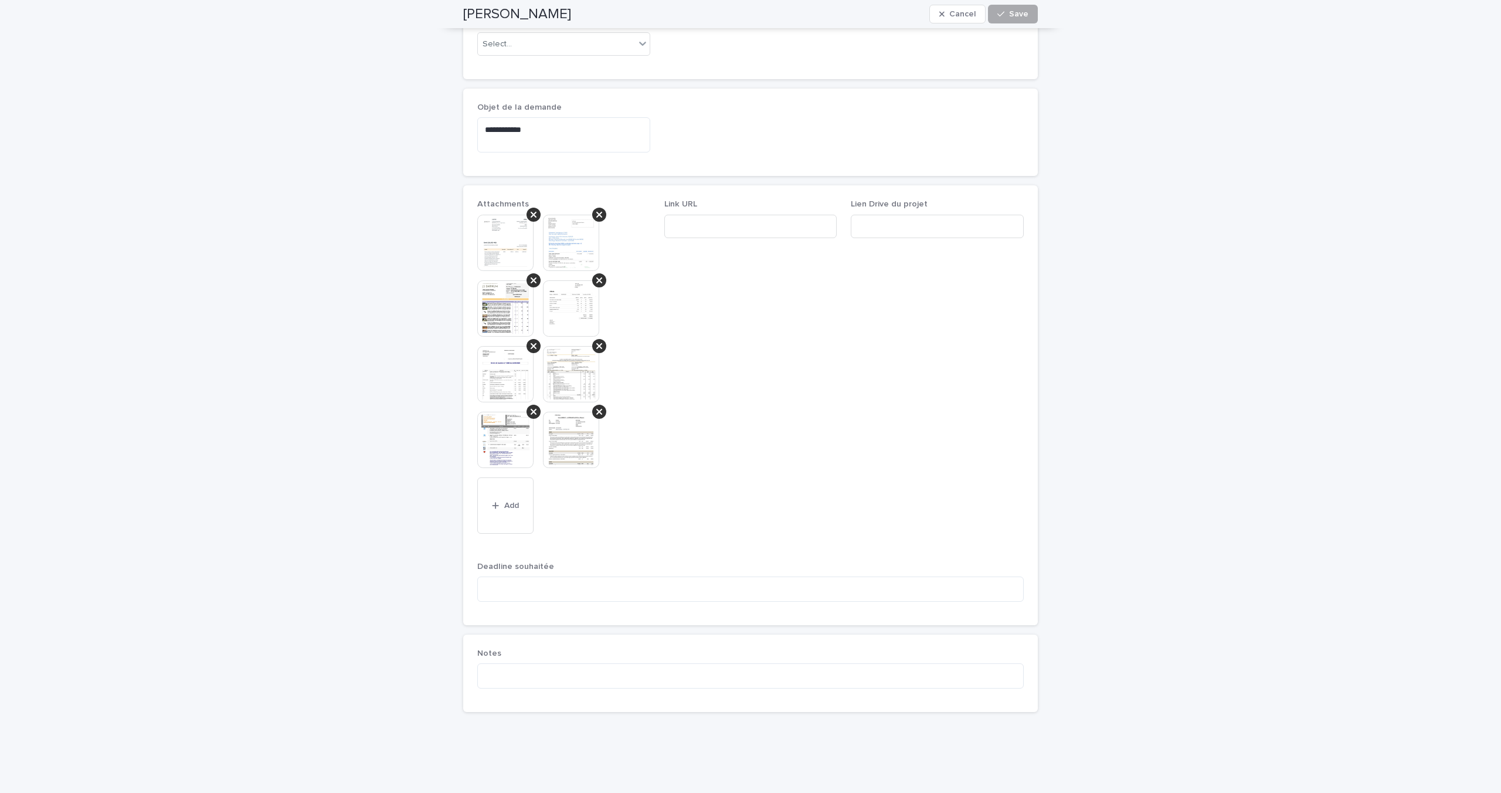
click at [1002, 7] on button "Save" at bounding box center [1013, 14] width 50 height 19
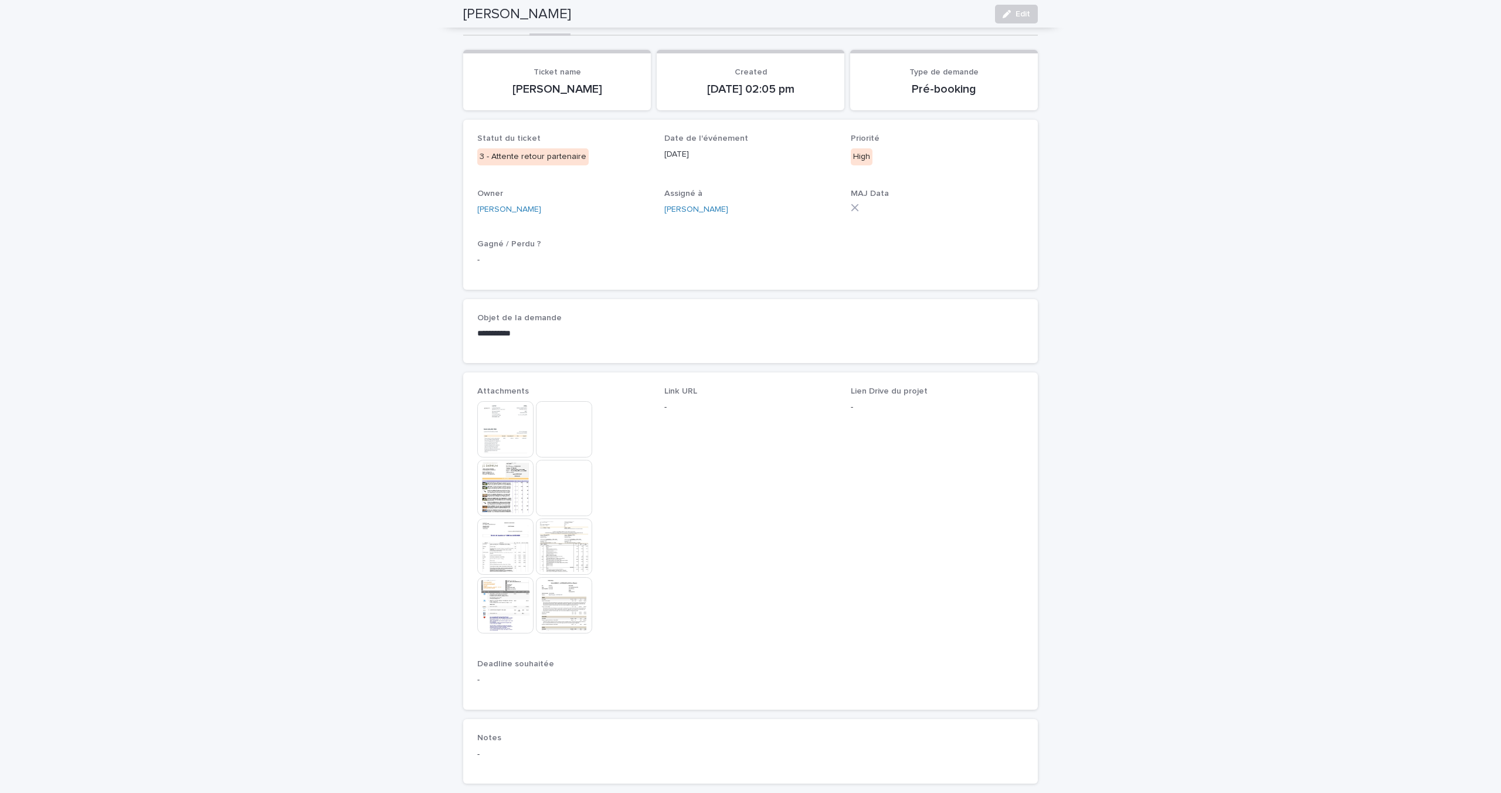
scroll to position [0, 0]
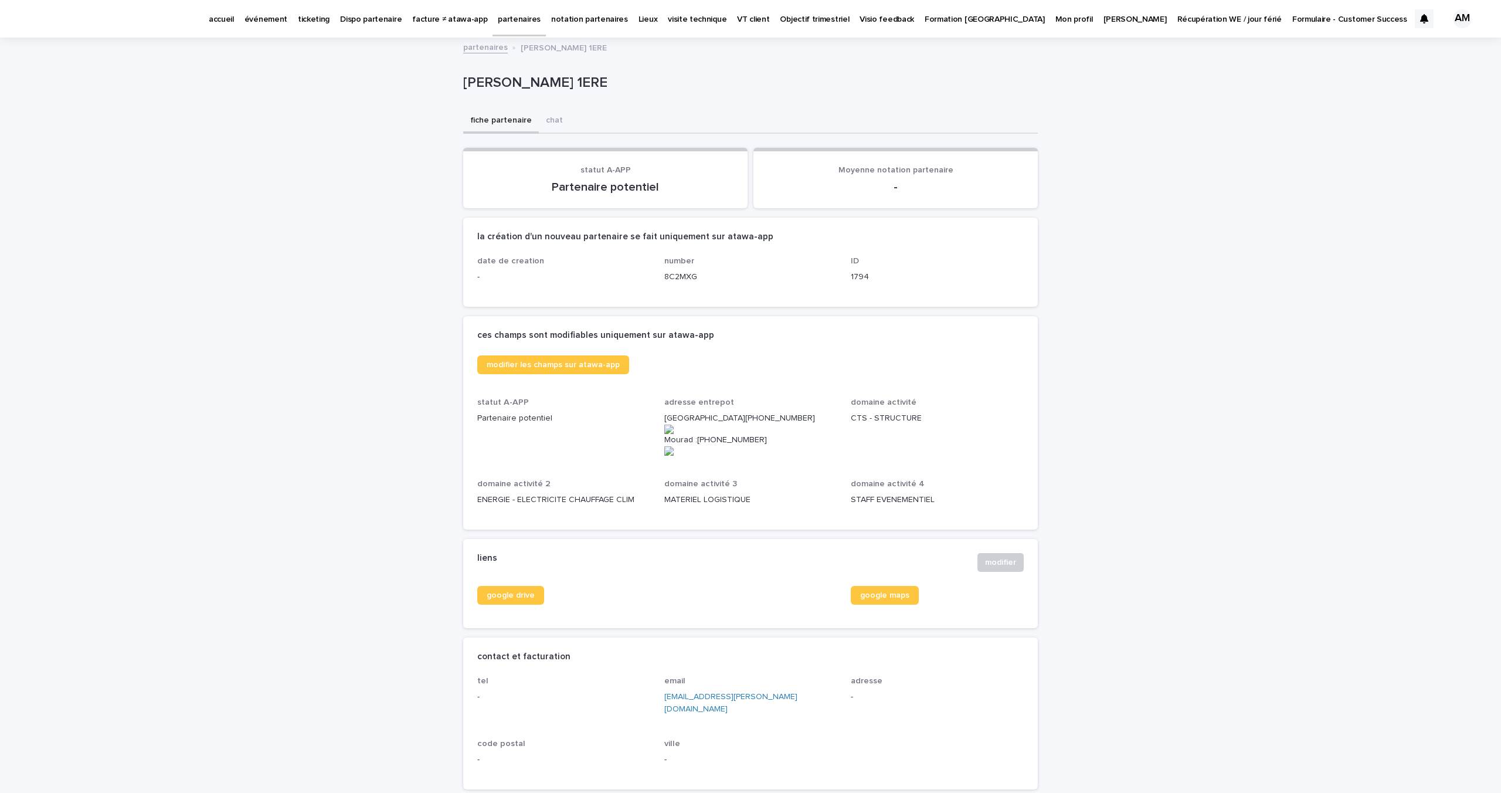
click at [1420, 18] on icon at bounding box center [1424, 18] width 8 height 9
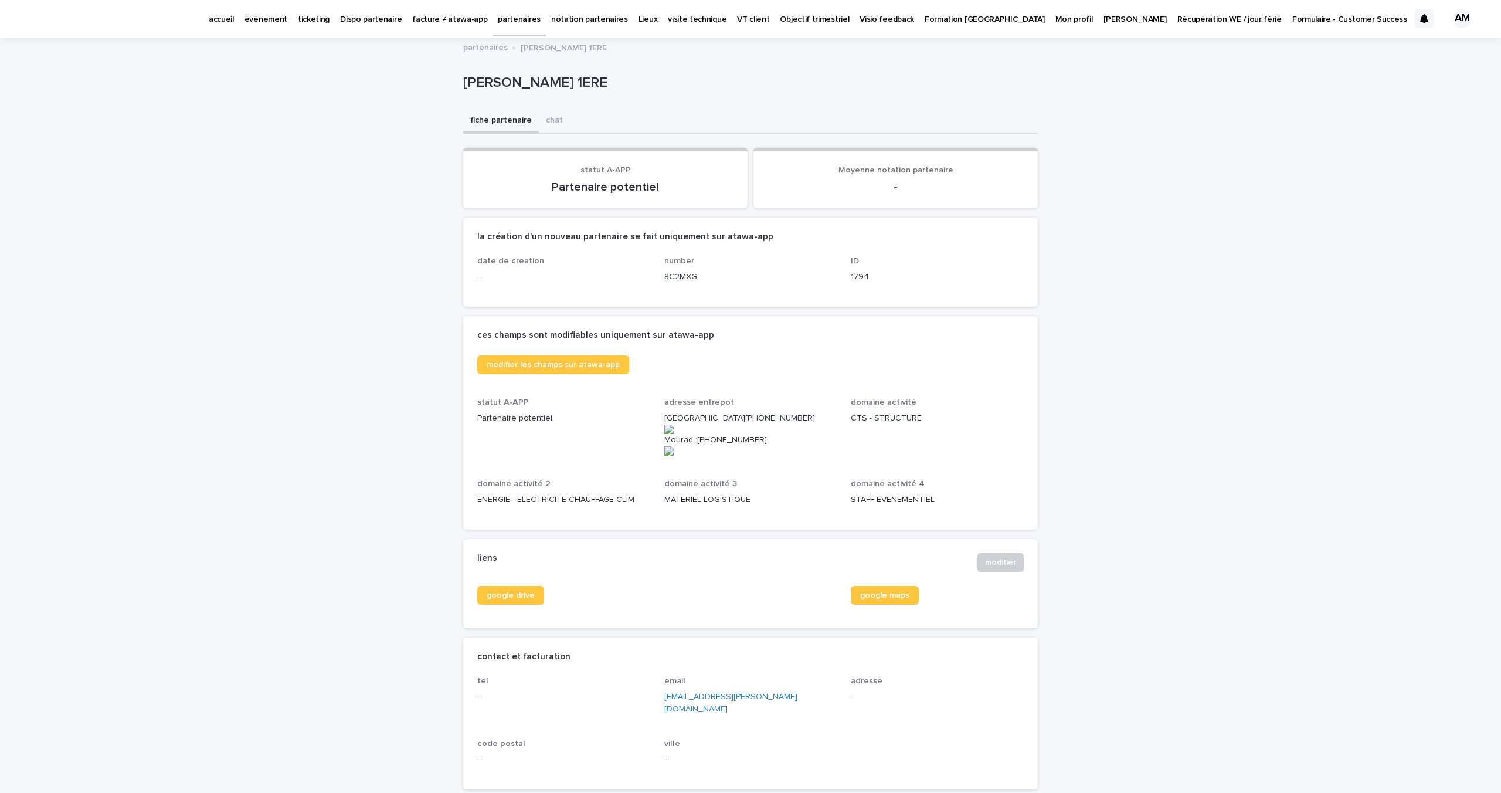
click at [269, 13] on p "événement" at bounding box center [265, 12] width 43 height 25
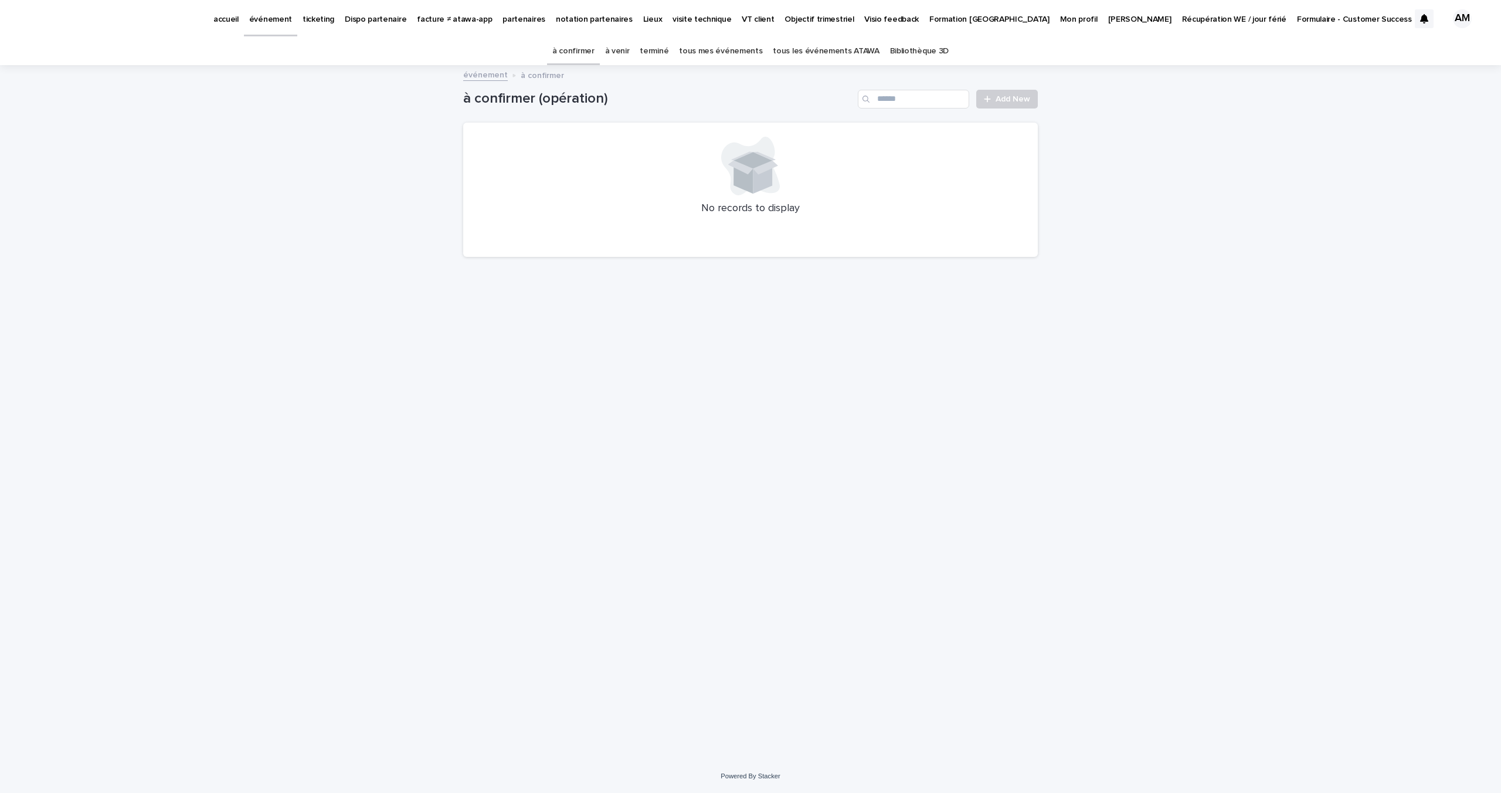
click at [622, 49] on link "à venir" at bounding box center [617, 52] width 25 height 28
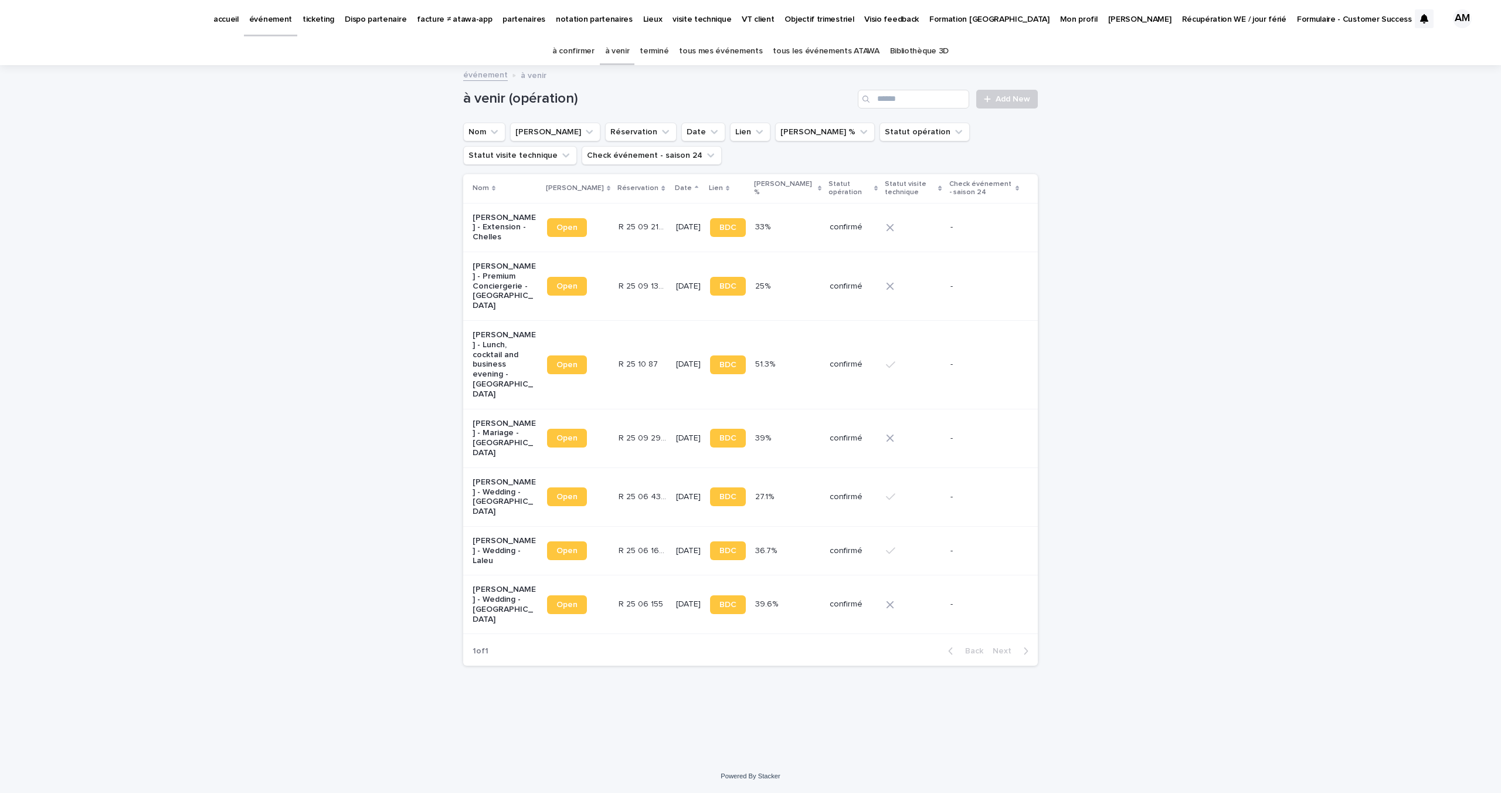
click at [496, 268] on p "Marie-Aurore - Premium Conciergerie - Paris" at bounding box center [505, 285] width 65 height 49
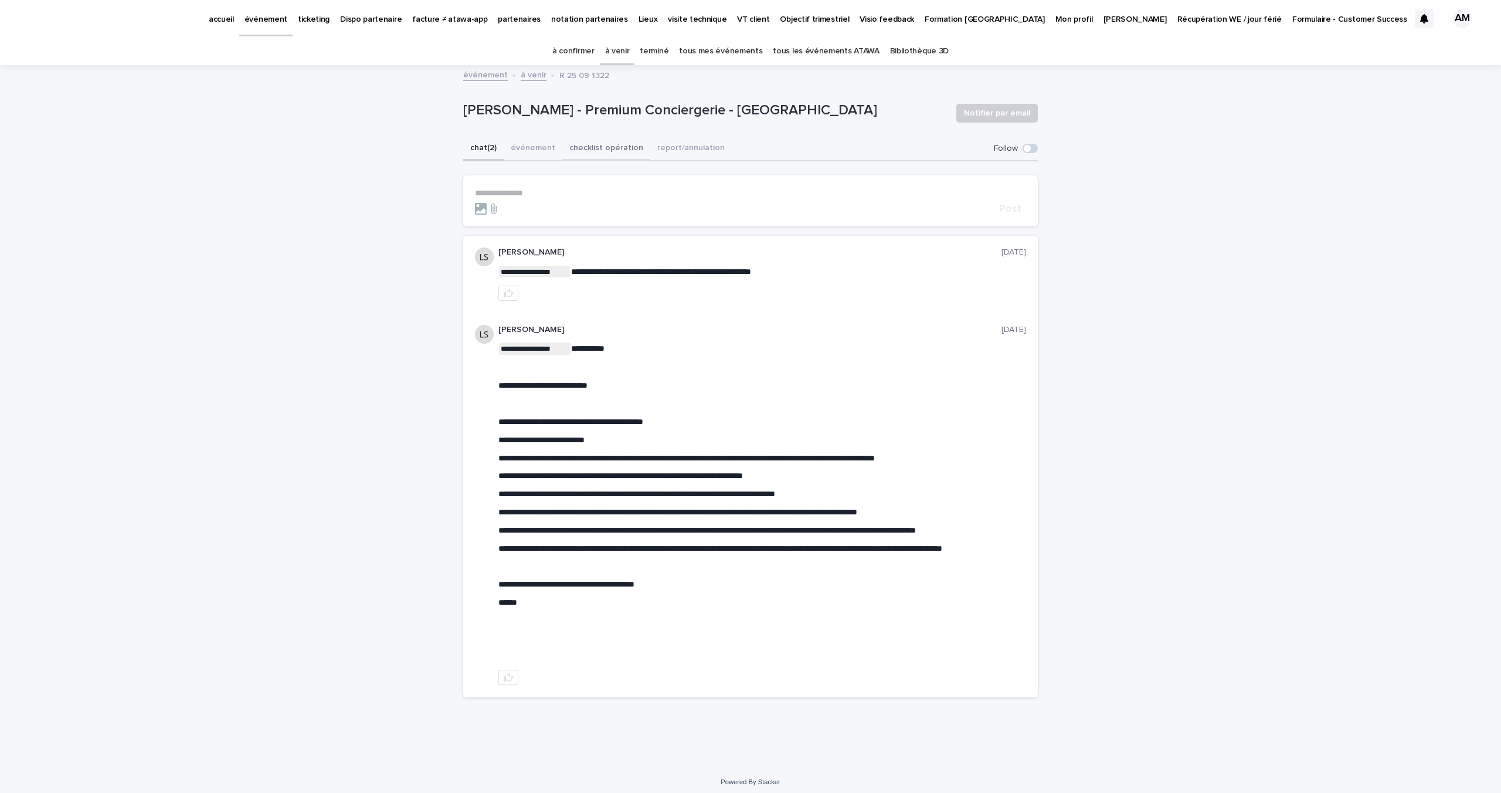
click at [570, 142] on button "checklist opération" at bounding box center [606, 149] width 88 height 25
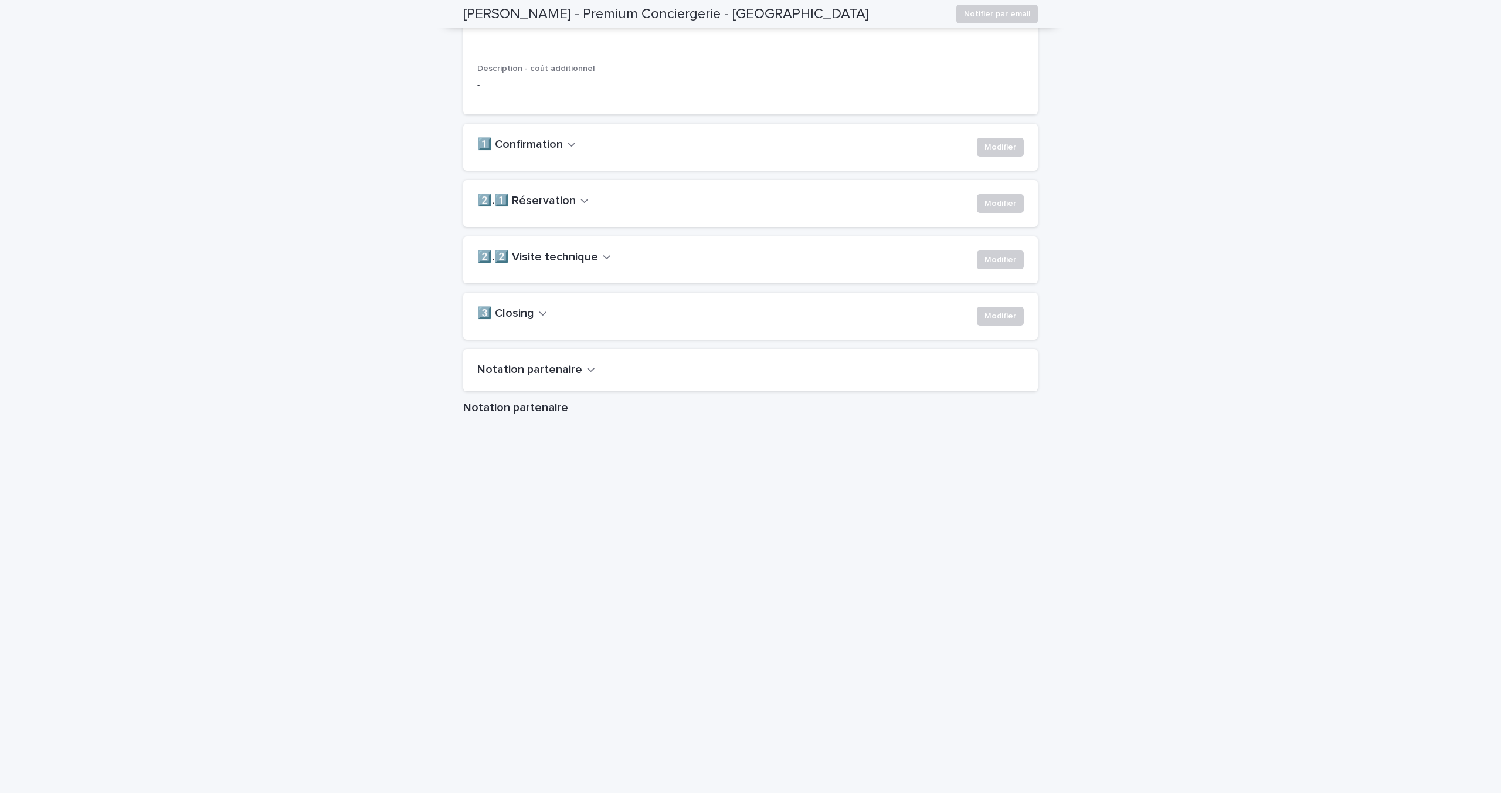
scroll to position [779, 0]
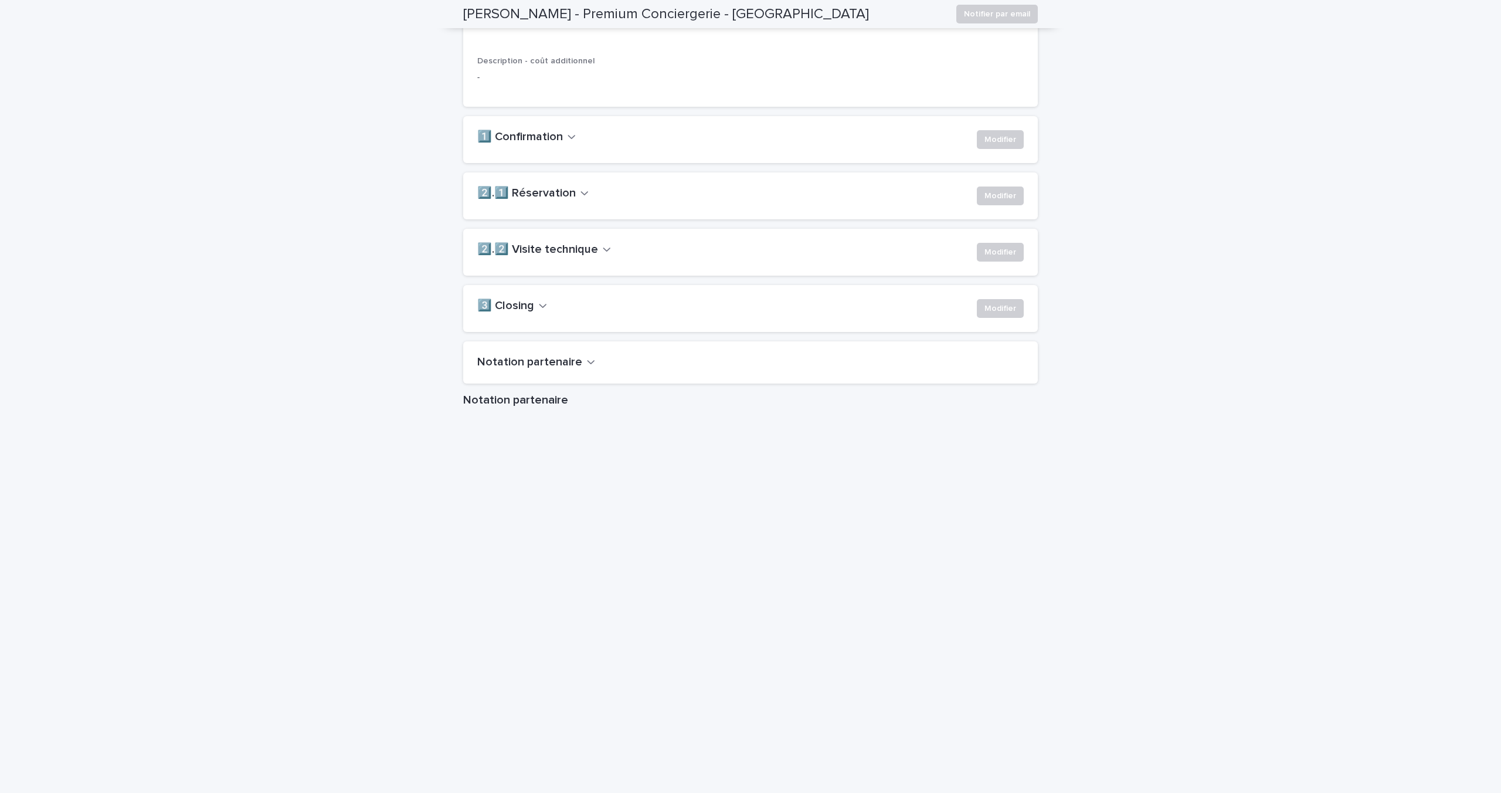
click at [565, 201] on h2 "2️⃣.1️⃣ Réservation" at bounding box center [526, 193] width 98 height 14
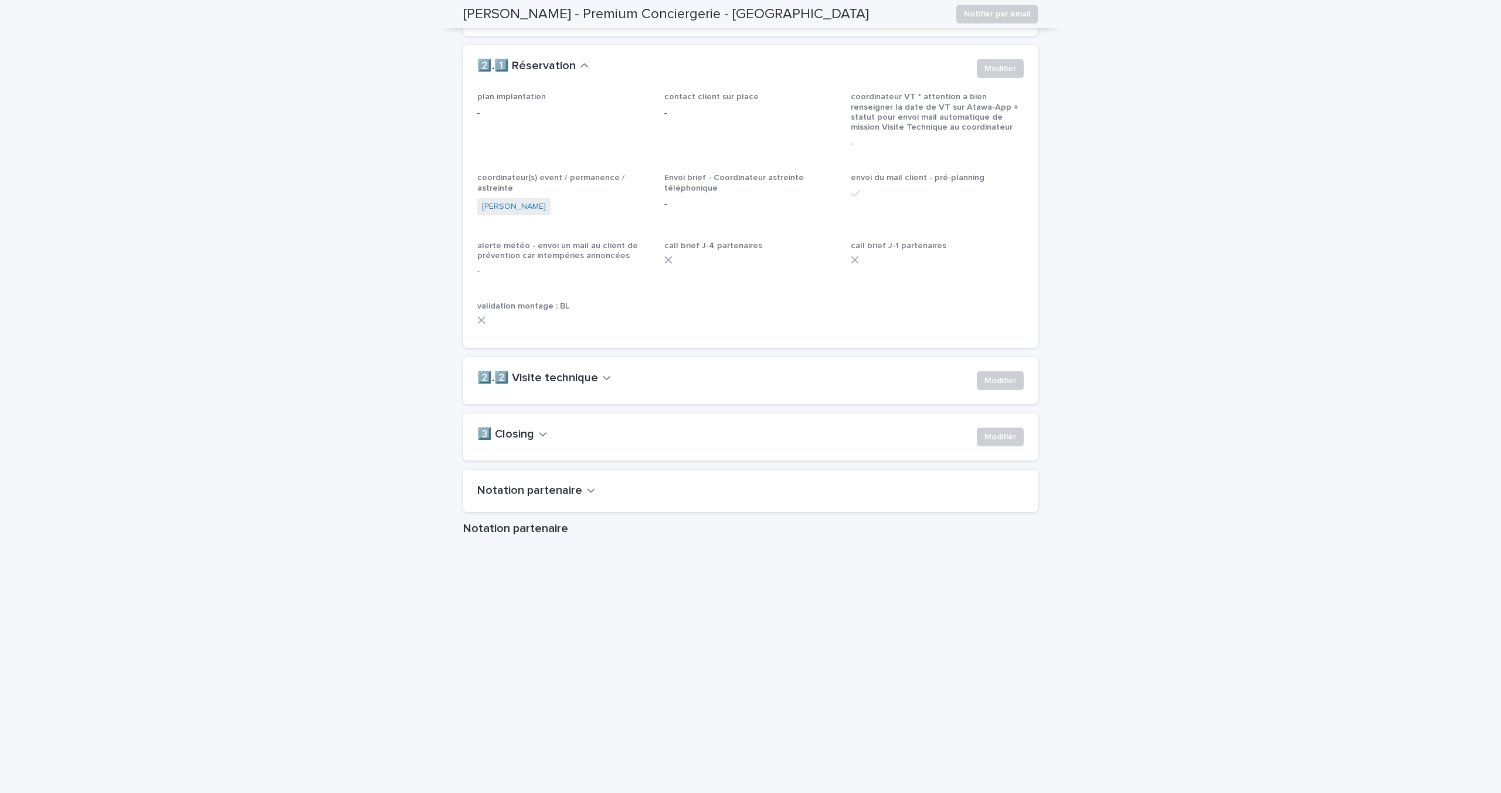
scroll to position [913, 0]
